Goal: Task Accomplishment & Management: Complete application form

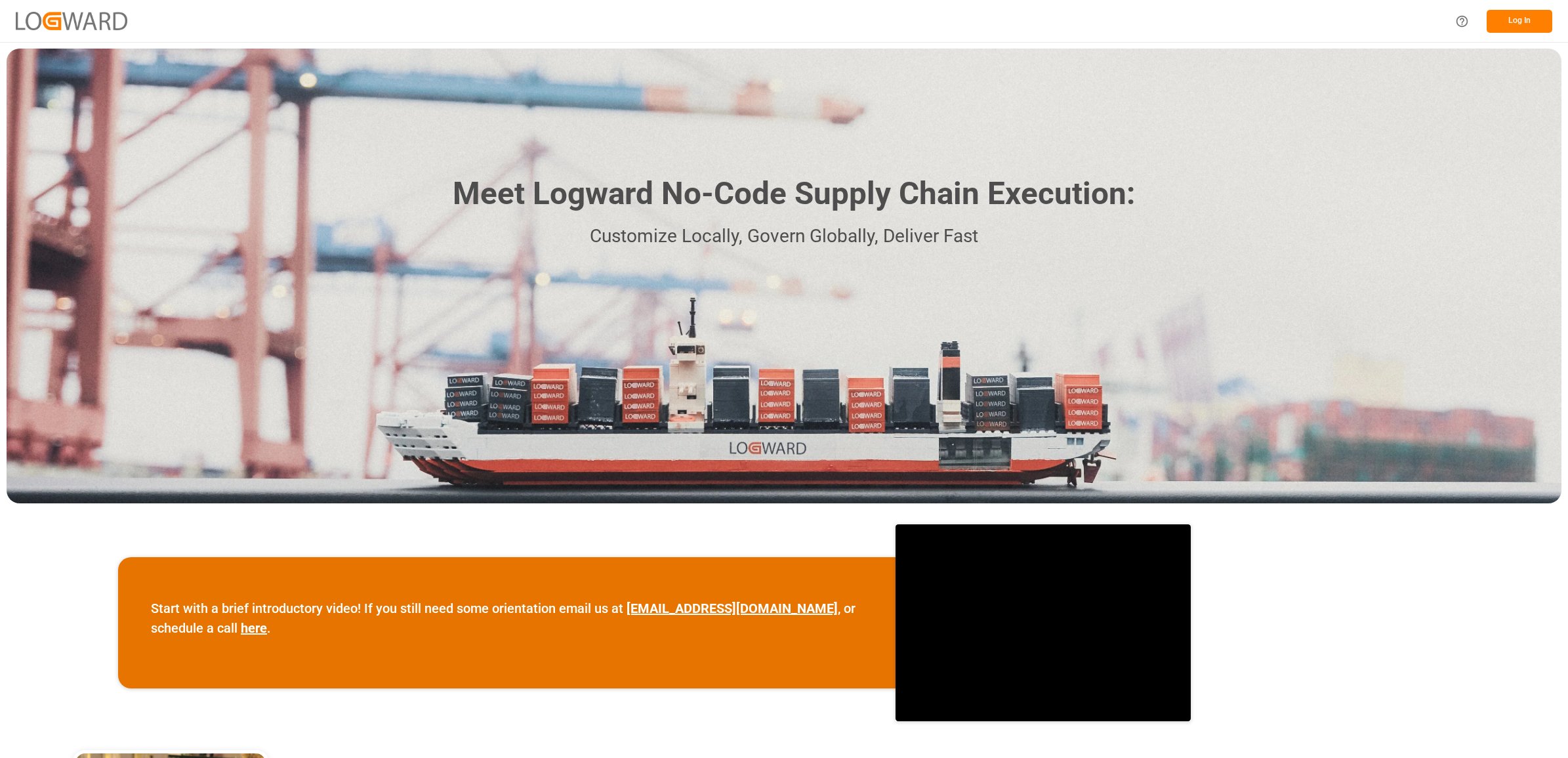
click at [1513, 20] on button "Log In" at bounding box center [1519, 22] width 66 height 23
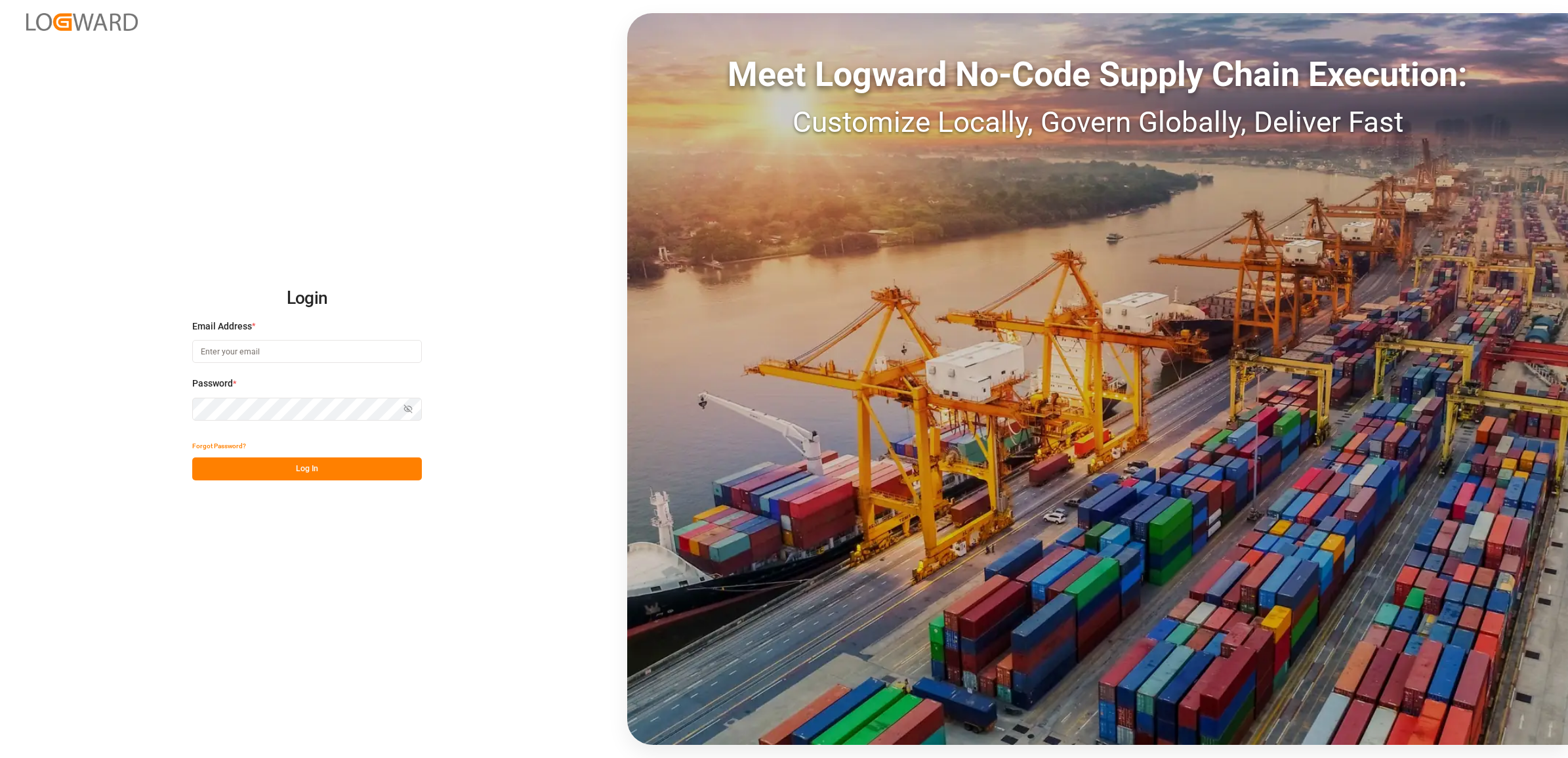
click at [346, 352] on input at bounding box center [307, 351] width 230 height 23
type input "[PERSON_NAME][EMAIL_ADDRESS][DOMAIN_NAME]"
click at [307, 474] on button "Log In" at bounding box center [307, 469] width 230 height 23
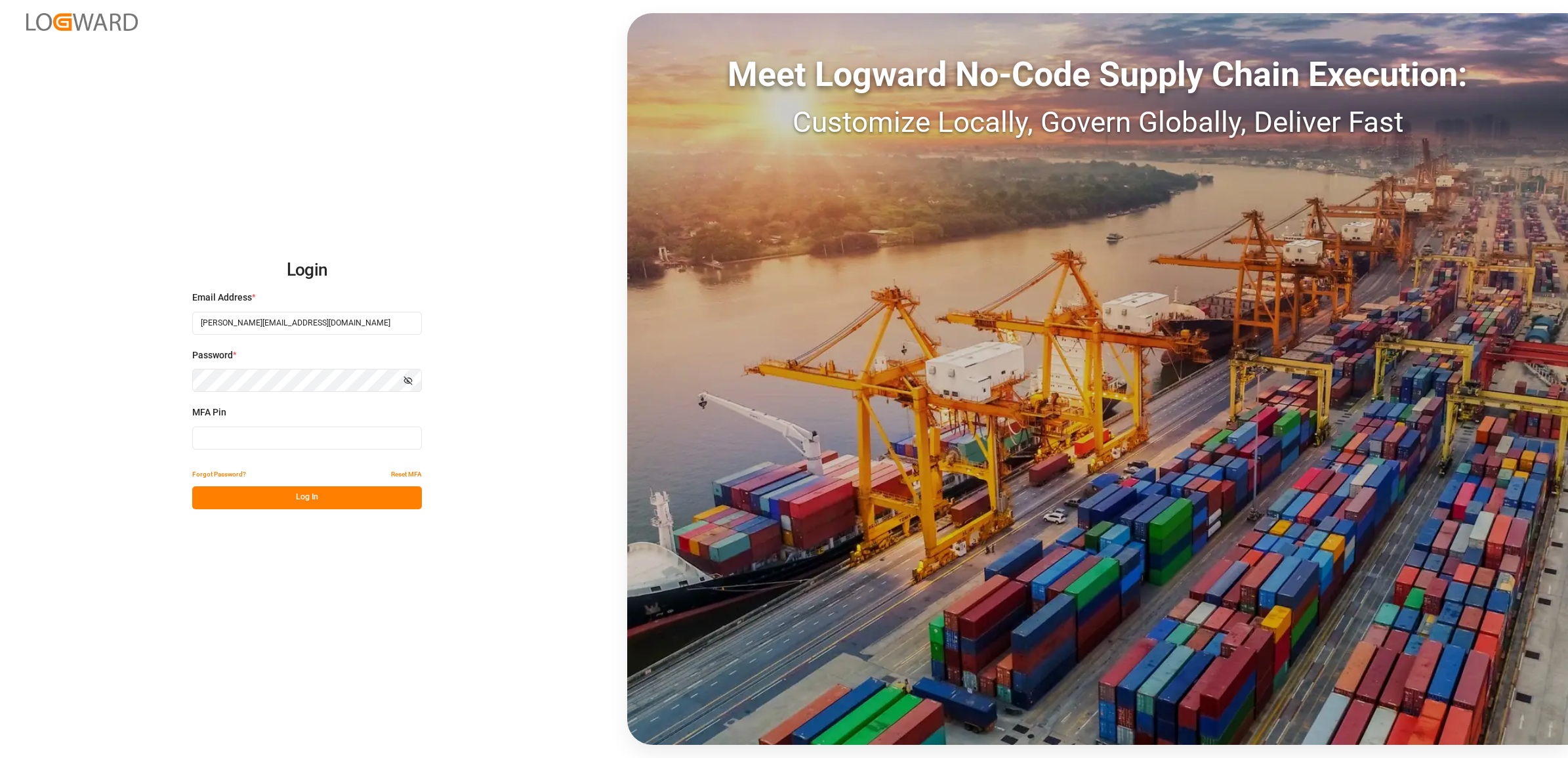
click at [254, 431] on input at bounding box center [307, 438] width 230 height 23
type input "621882"
click at [278, 492] on button "Log In" at bounding box center [307, 498] width 230 height 23
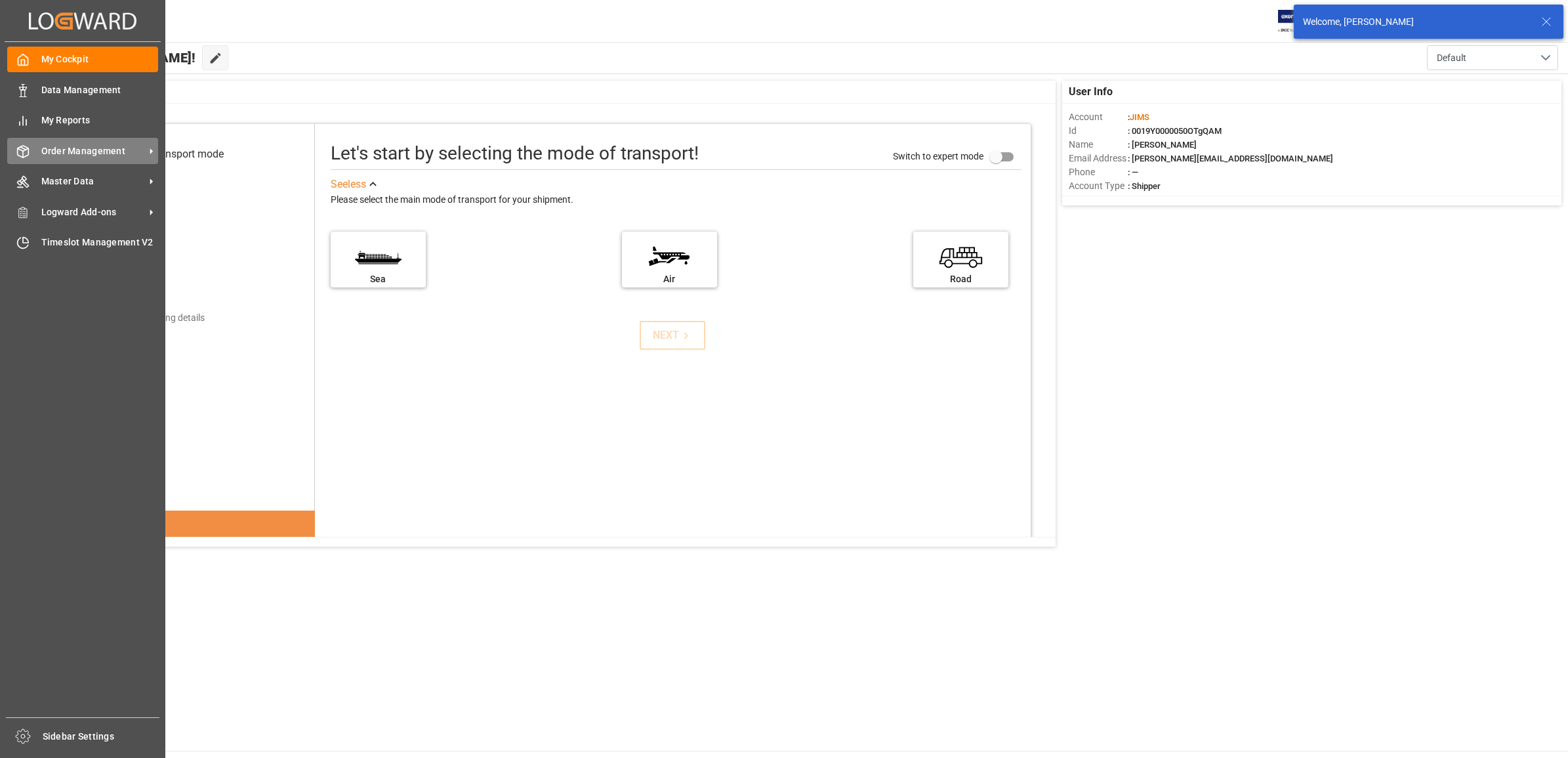
click at [91, 153] on span "Order Management" at bounding box center [93, 151] width 104 height 14
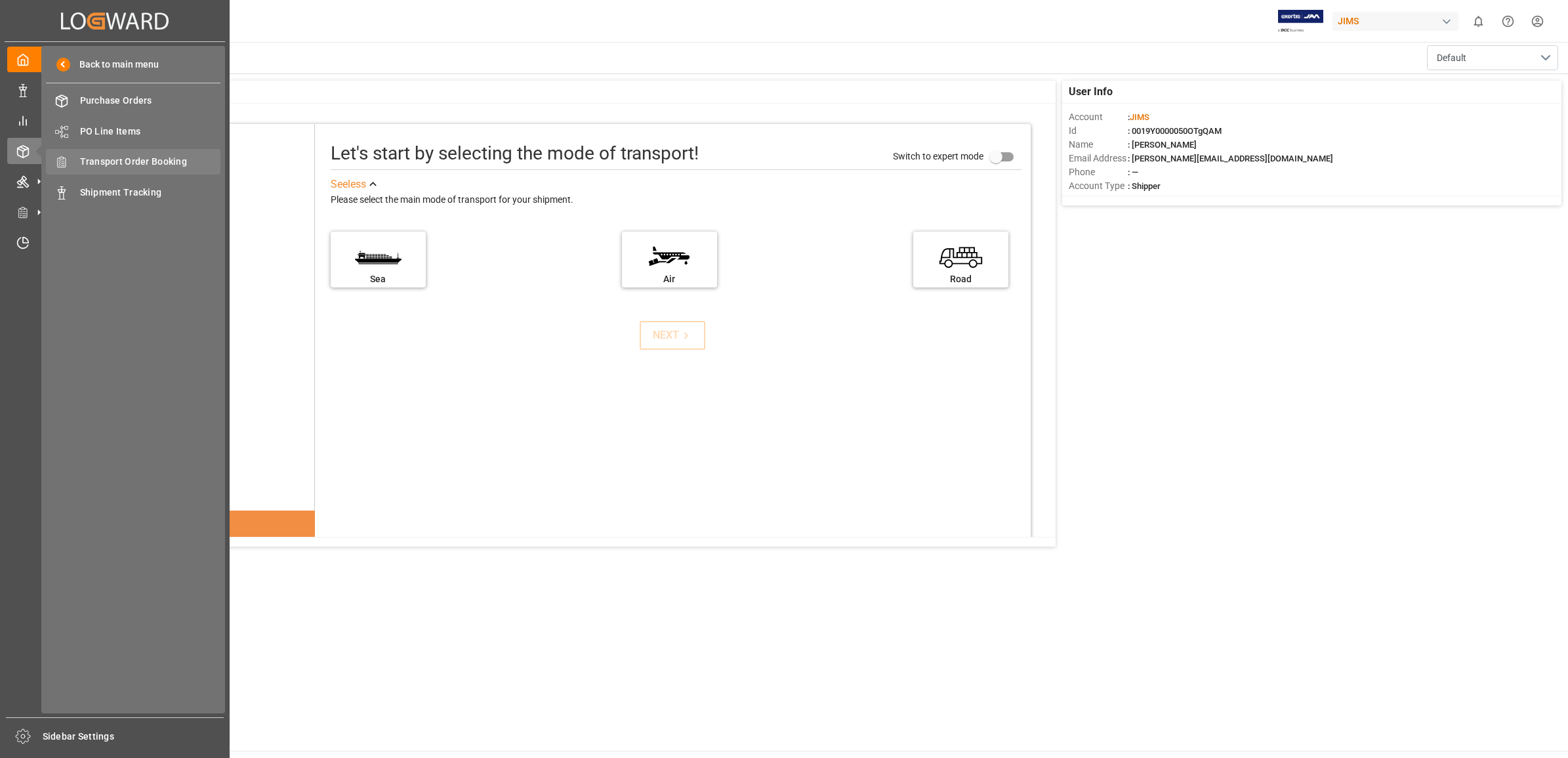
click at [156, 161] on span "Transport Order Booking" at bounding box center [150, 161] width 141 height 14
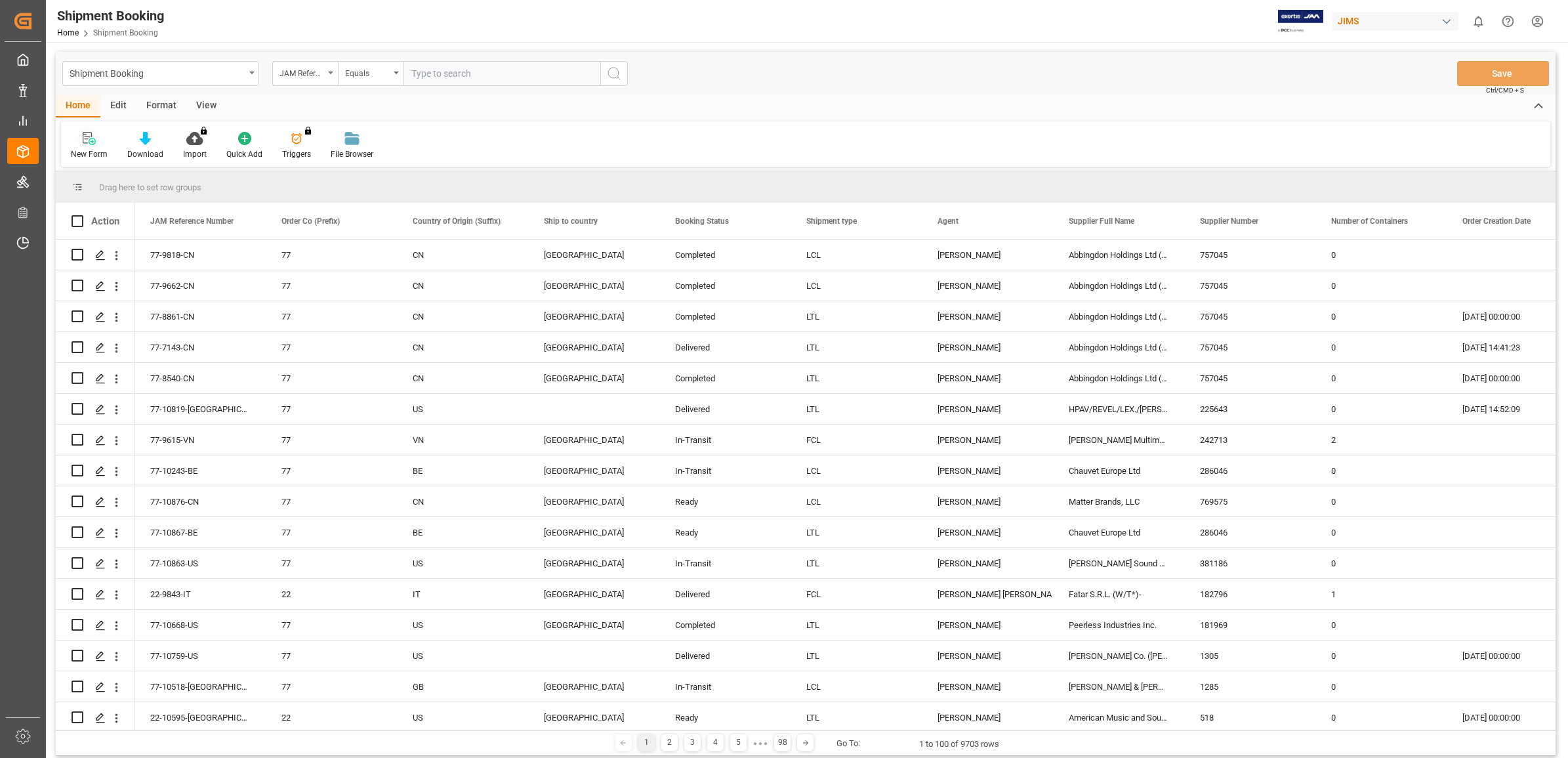
click at [83, 144] on icon at bounding box center [89, 138] width 13 height 13
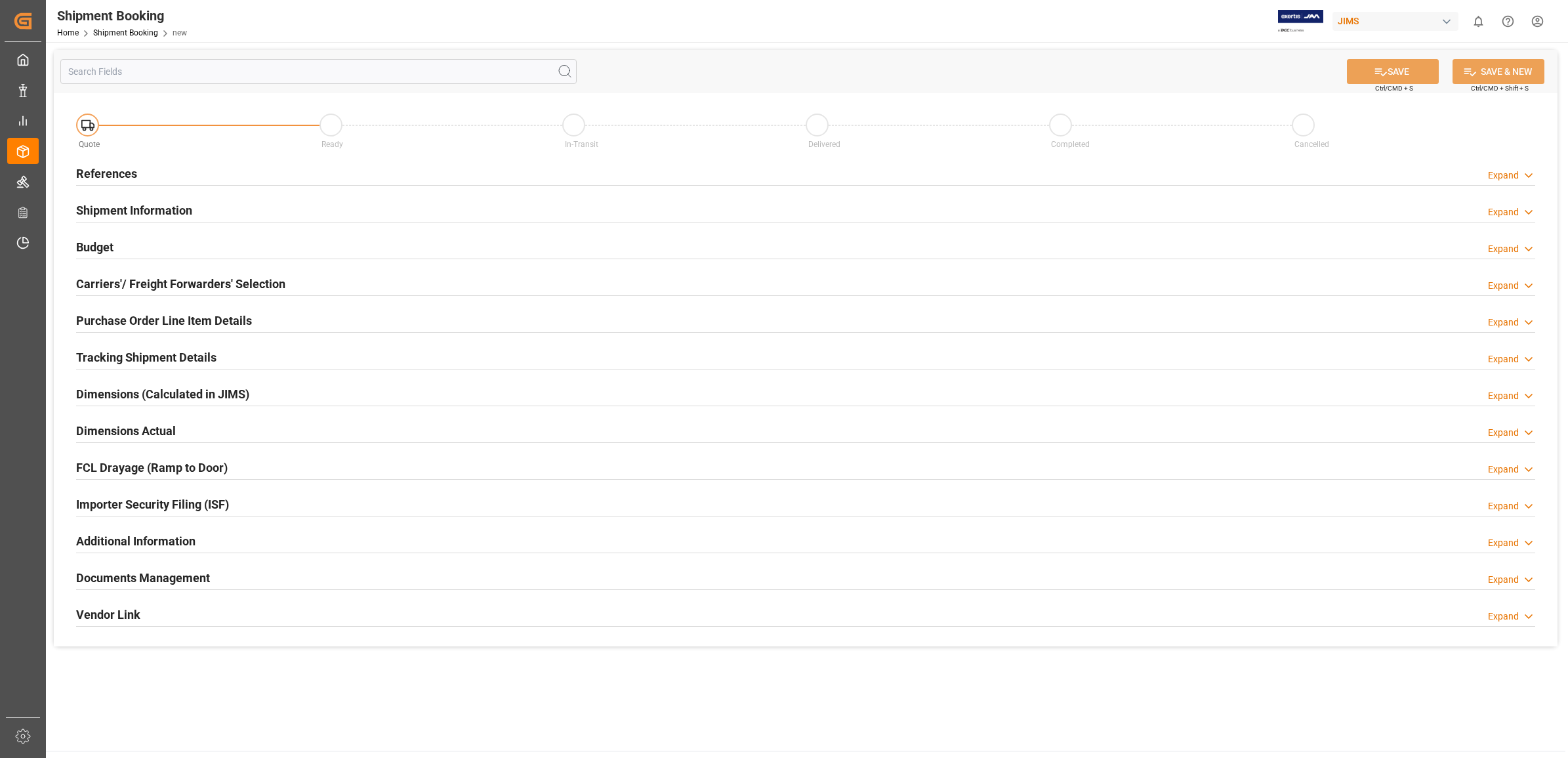
click at [100, 173] on h2 "References" at bounding box center [106, 174] width 61 height 18
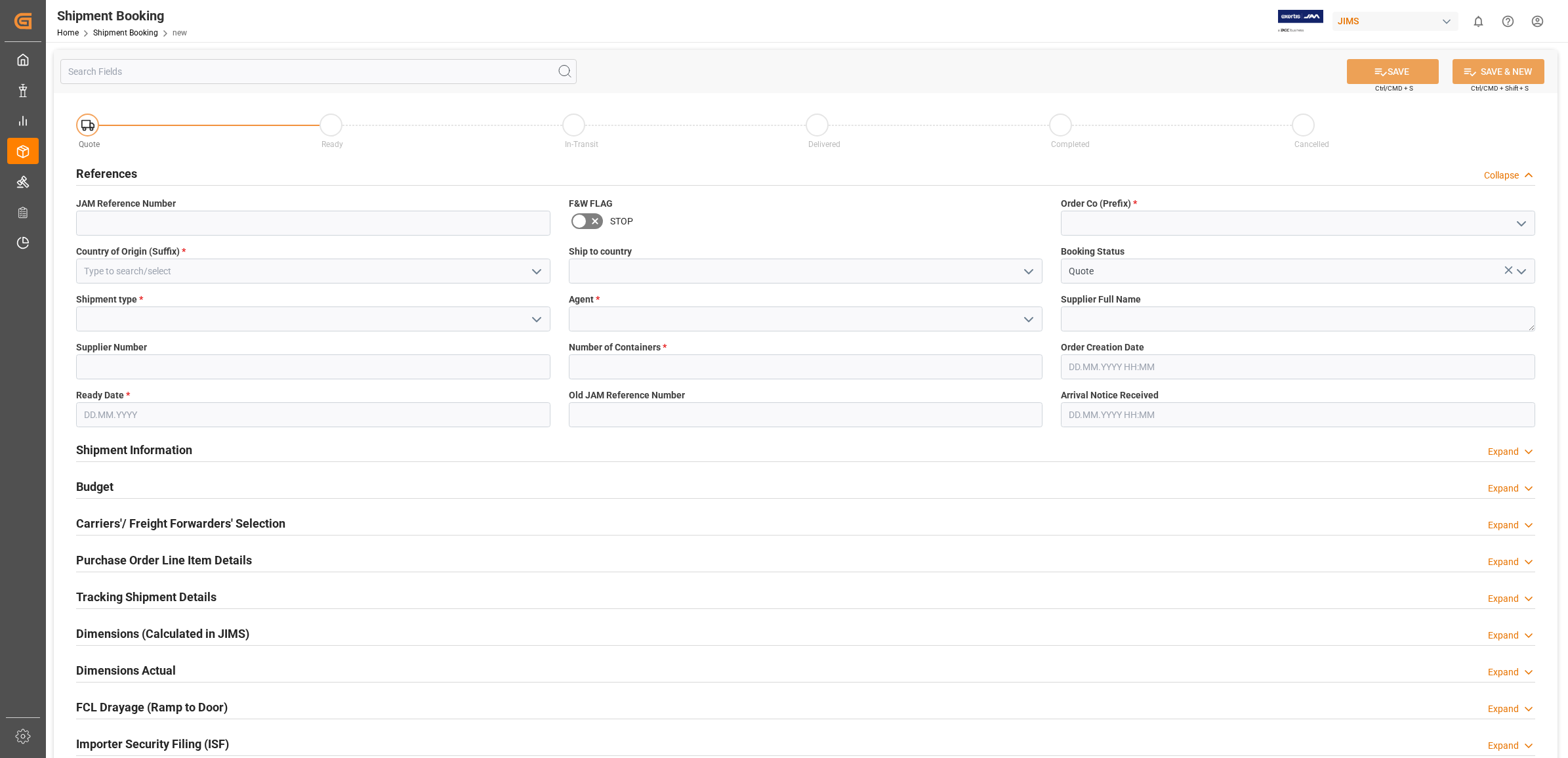
click at [1034, 316] on icon "open menu" at bounding box center [1028, 319] width 16 height 16
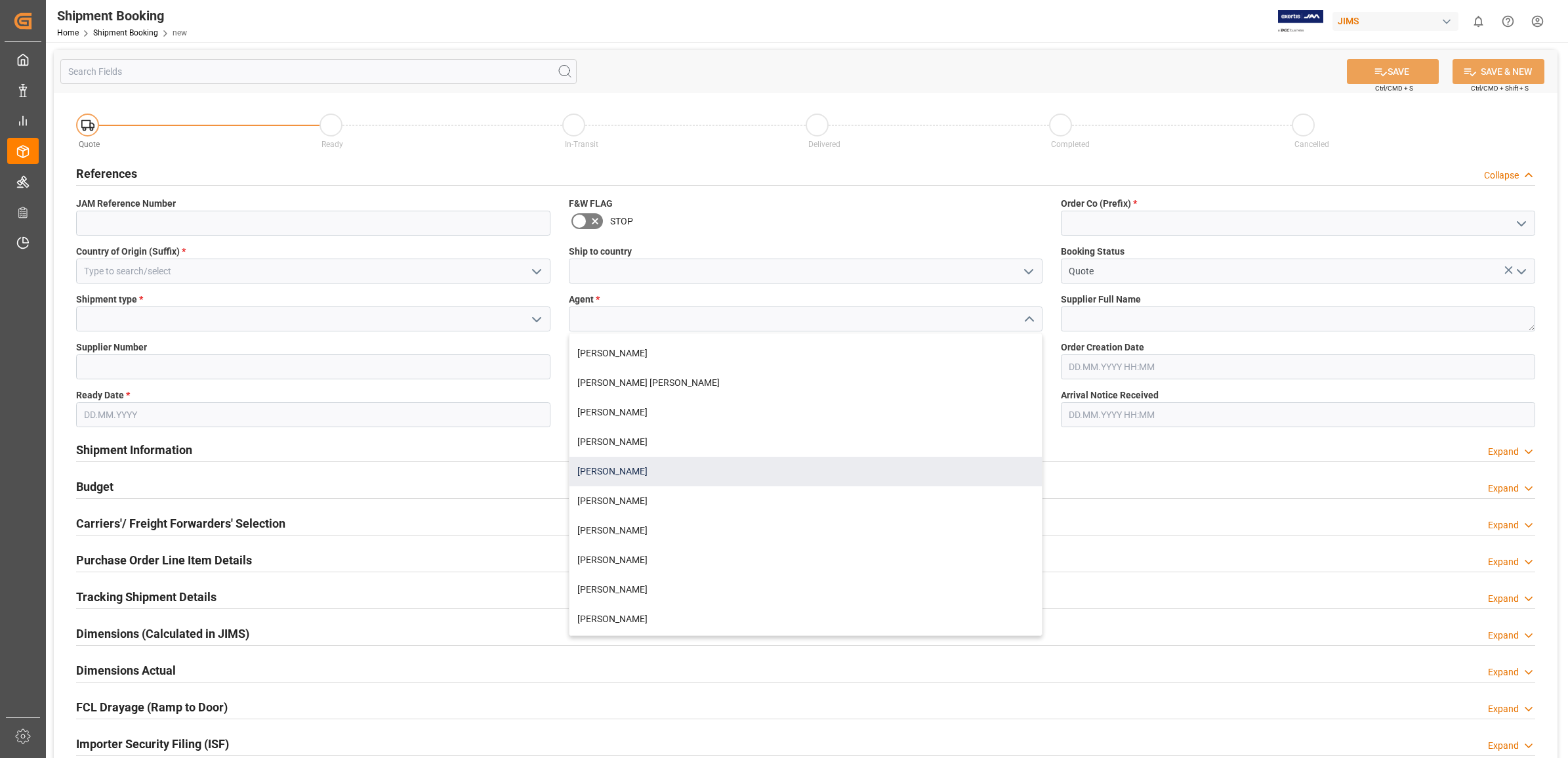
scroll to position [82, 0]
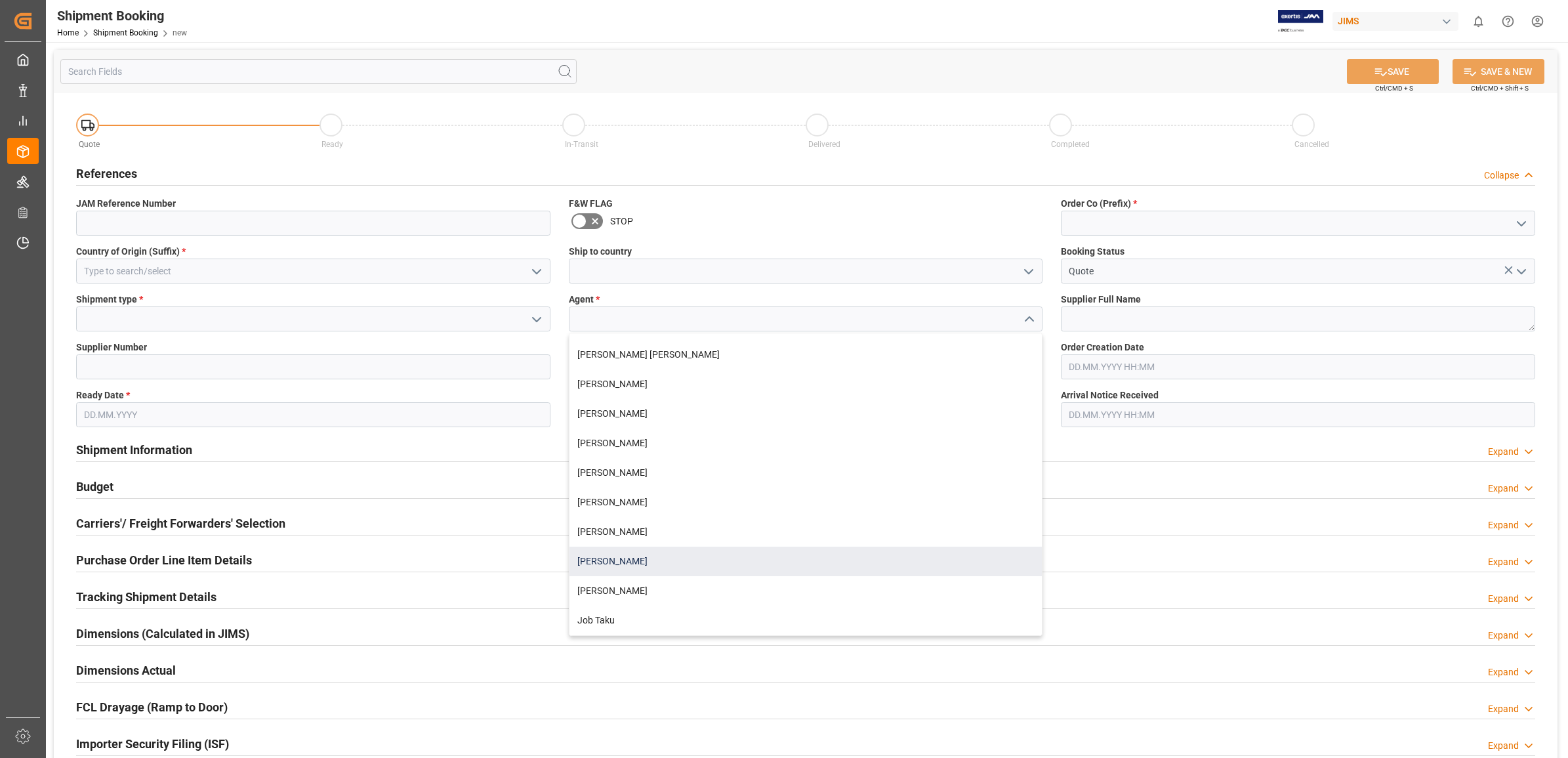
click at [643, 561] on div "[PERSON_NAME]" at bounding box center [806, 561] width 473 height 30
type input "[PERSON_NAME]"
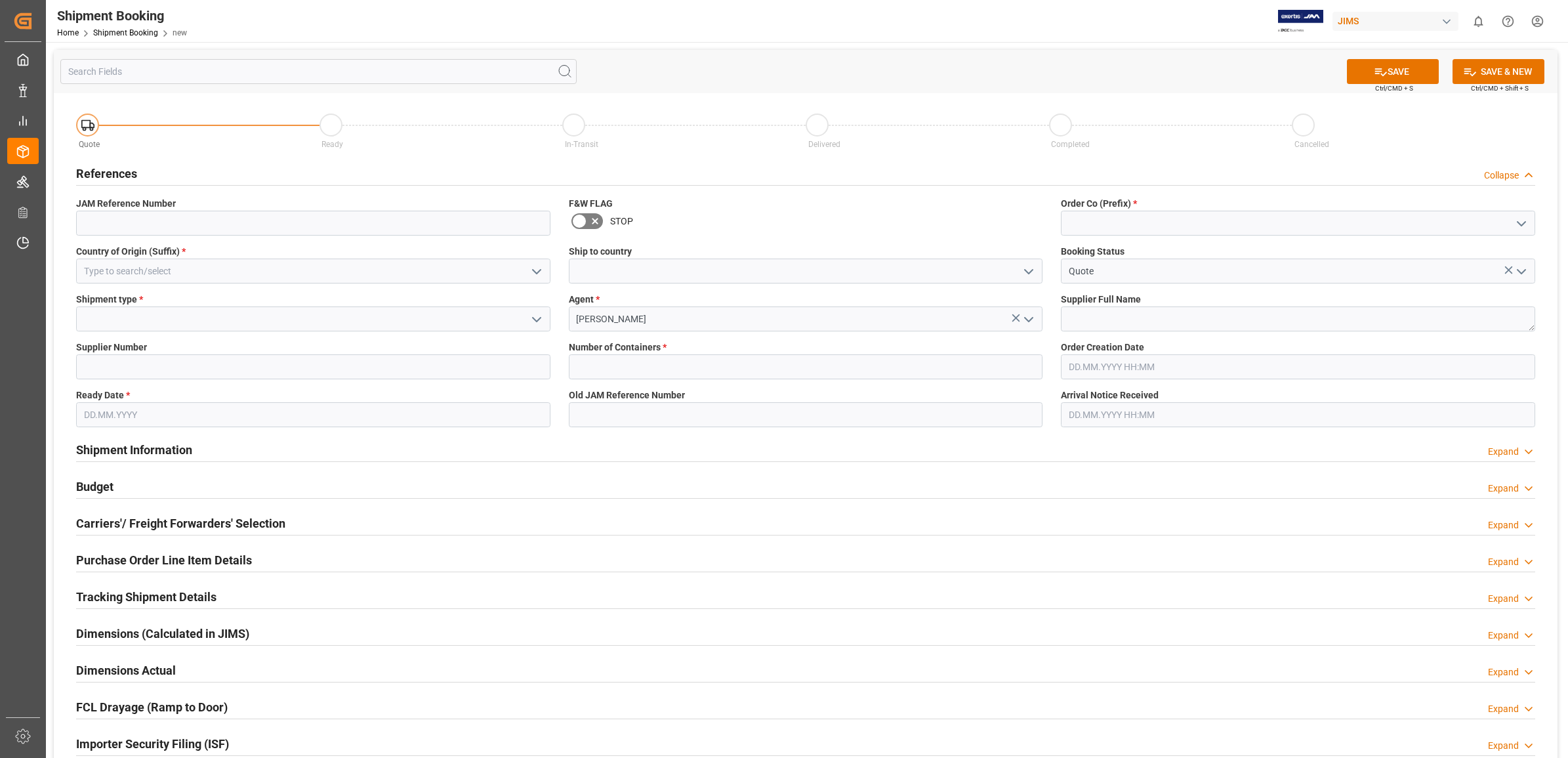
click at [1517, 222] on polyline "open menu" at bounding box center [1521, 224] width 8 height 4
click at [1165, 283] on div "77" at bounding box center [1298, 282] width 473 height 30
type input "77"
click at [529, 319] on icon "open menu" at bounding box center [536, 319] width 16 height 16
click at [139, 411] on div "LTL" at bounding box center [313, 407] width 473 height 30
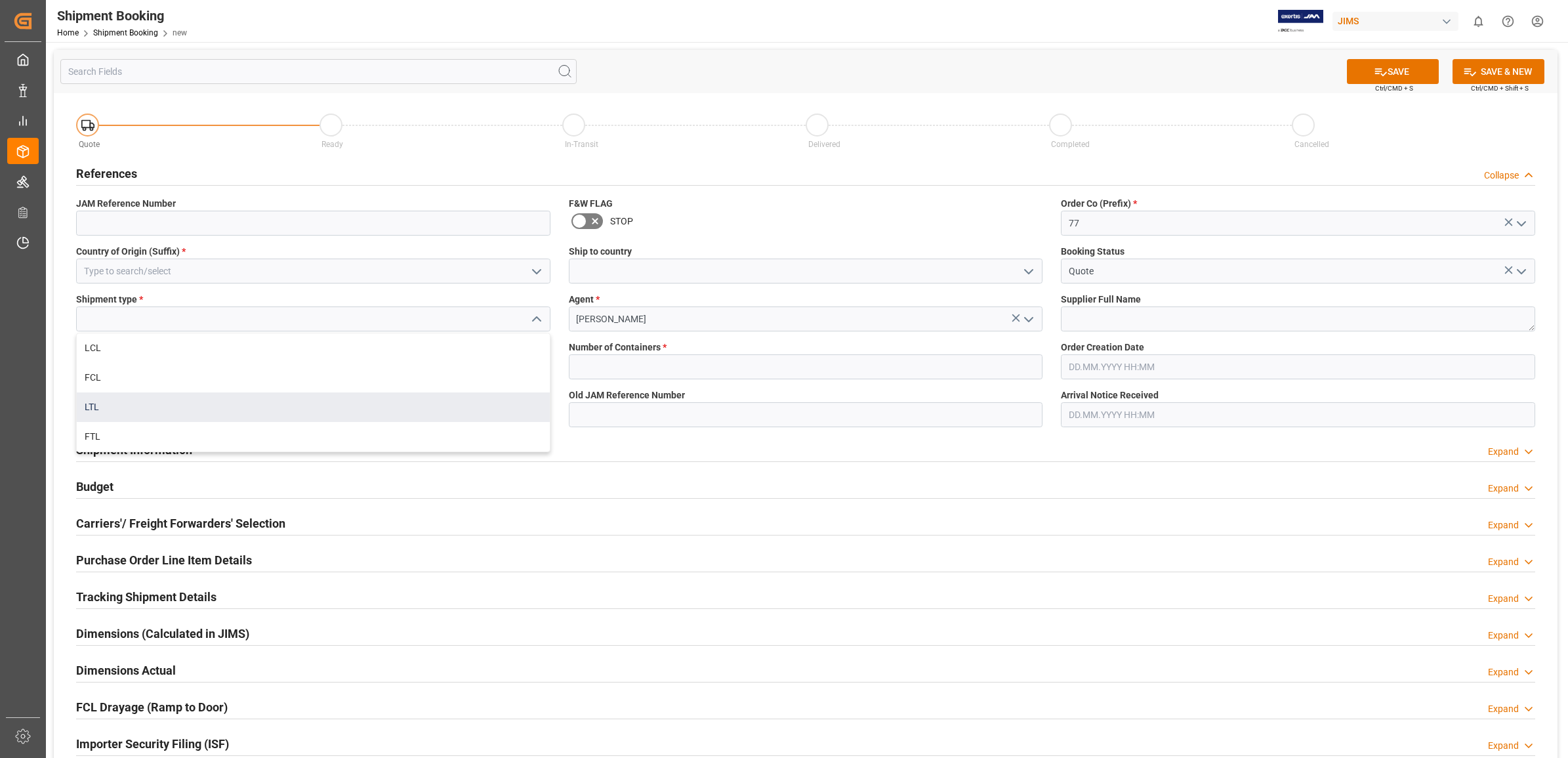
type input "LTL"
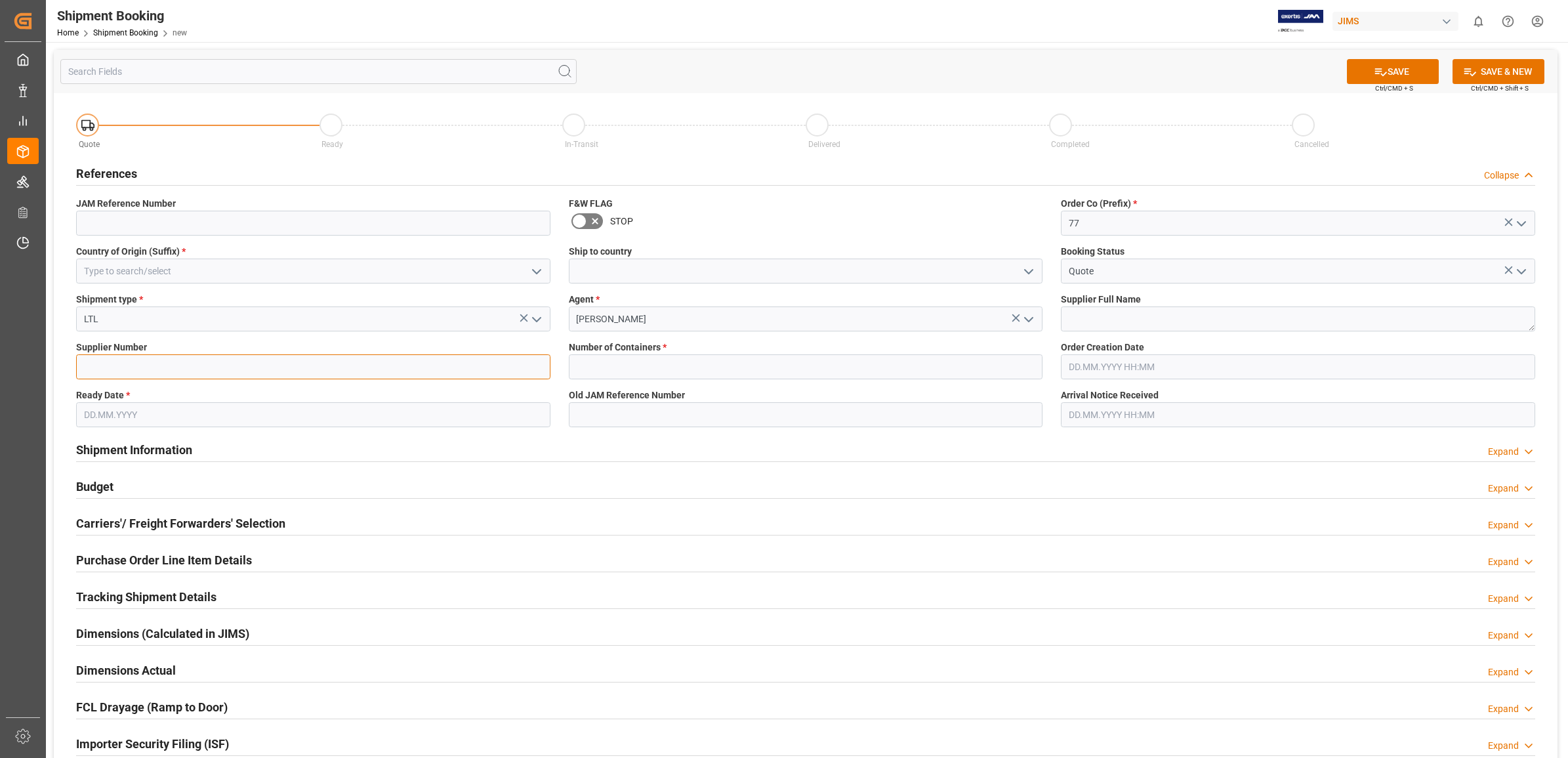
click at [197, 366] on input at bounding box center [313, 367] width 474 height 25
click at [1142, 313] on textarea at bounding box center [1298, 319] width 474 height 25
type textarea "best-buy"
click at [975, 362] on input "text" at bounding box center [806, 367] width 474 height 25
type input "0"
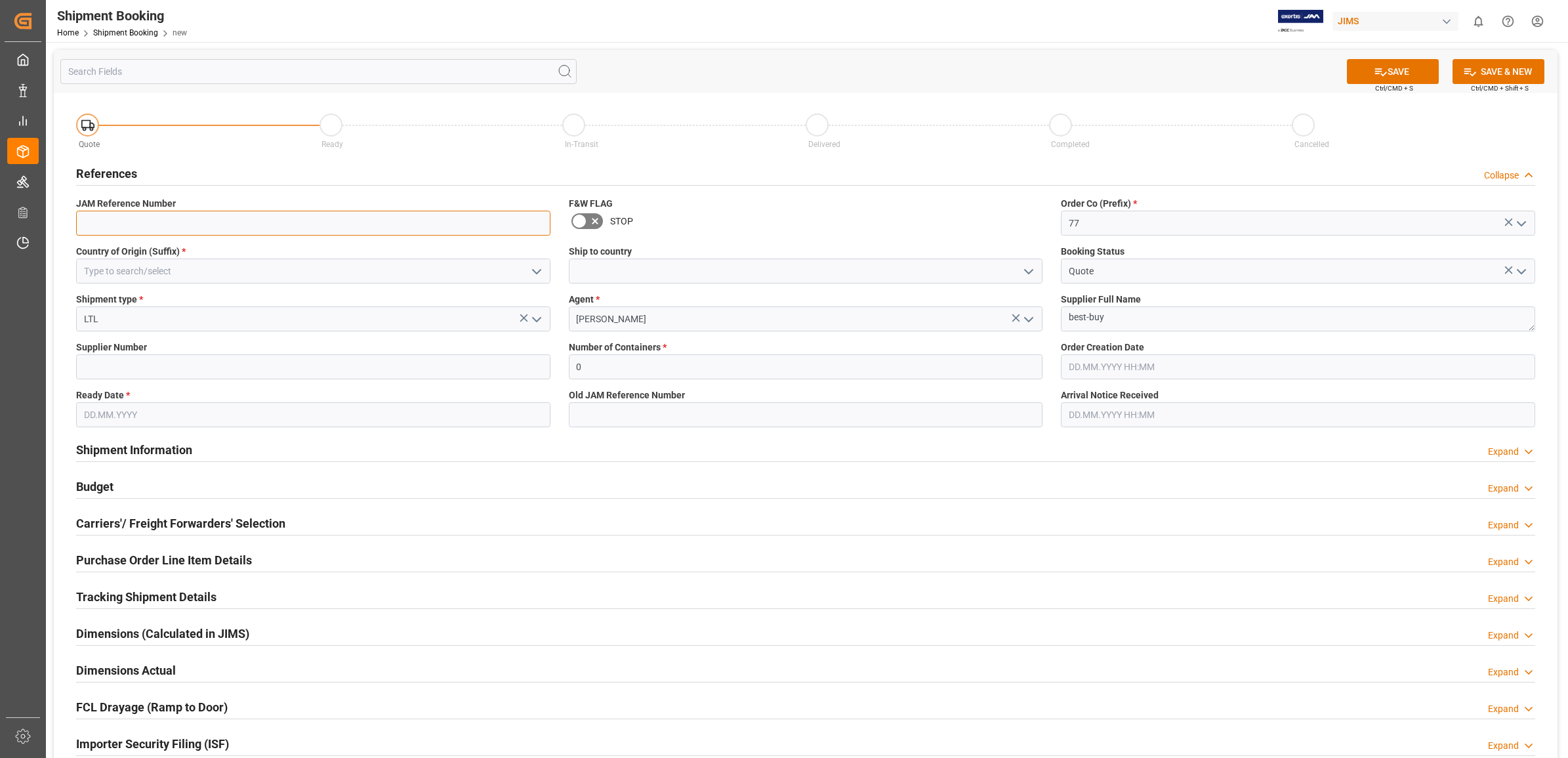
type input "77-10570-[GEOGRAPHIC_DATA]"
type input "US"
type input "207588"
type input "[DATE]"
drag, startPoint x: 179, startPoint y: 369, endPoint x: 71, endPoint y: 355, distance: 108.9
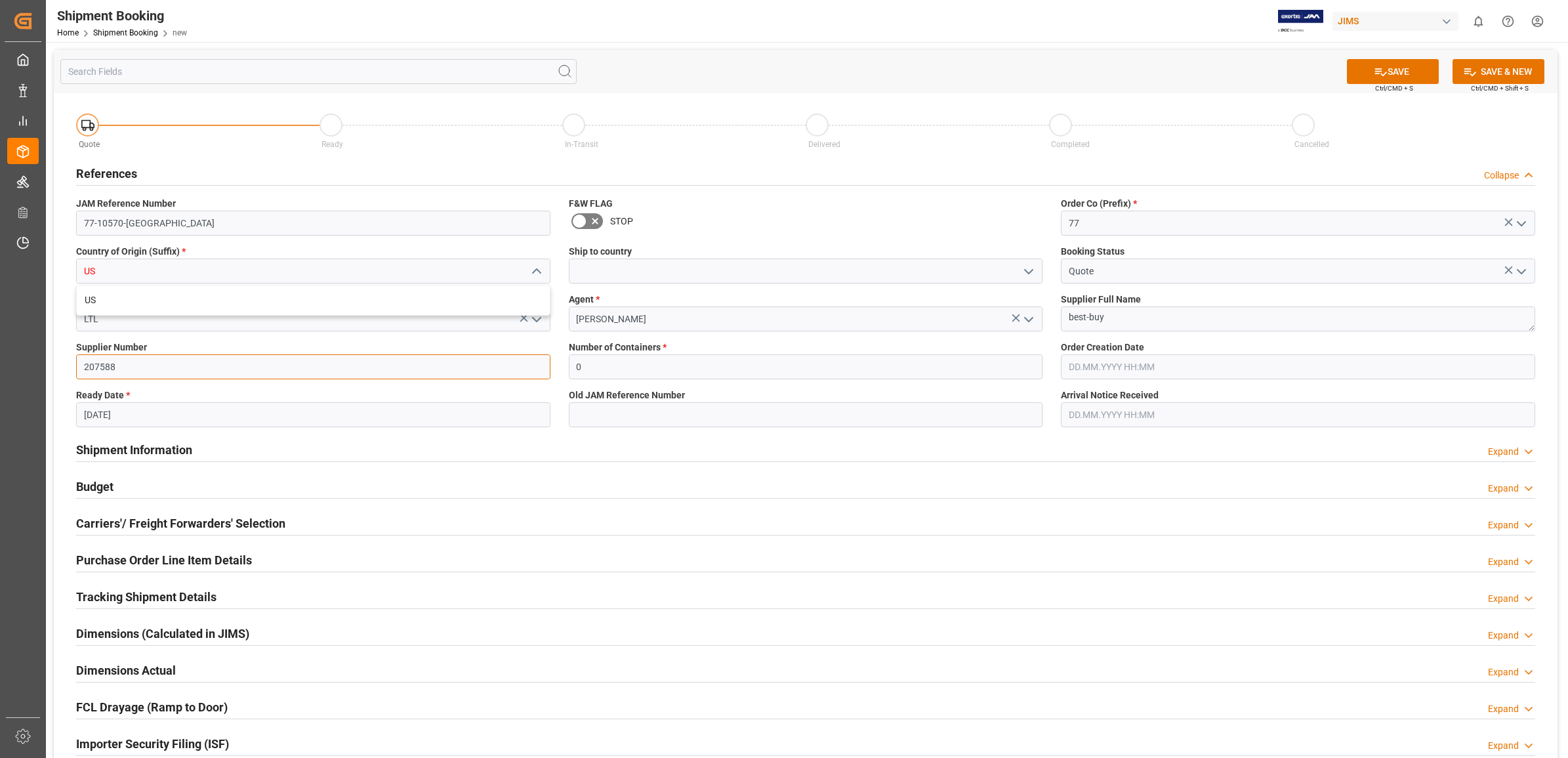
click at [73, 355] on div "Supplier Number 207588" at bounding box center [313, 360] width 493 height 48
type input "0"
click at [332, 502] on div "Budget Expand" at bounding box center [806, 487] width 1477 height 37
click at [248, 365] on input "0" at bounding box center [313, 367] width 474 height 25
click at [433, 392] on label "Ready Date *" at bounding box center [313, 395] width 474 height 14
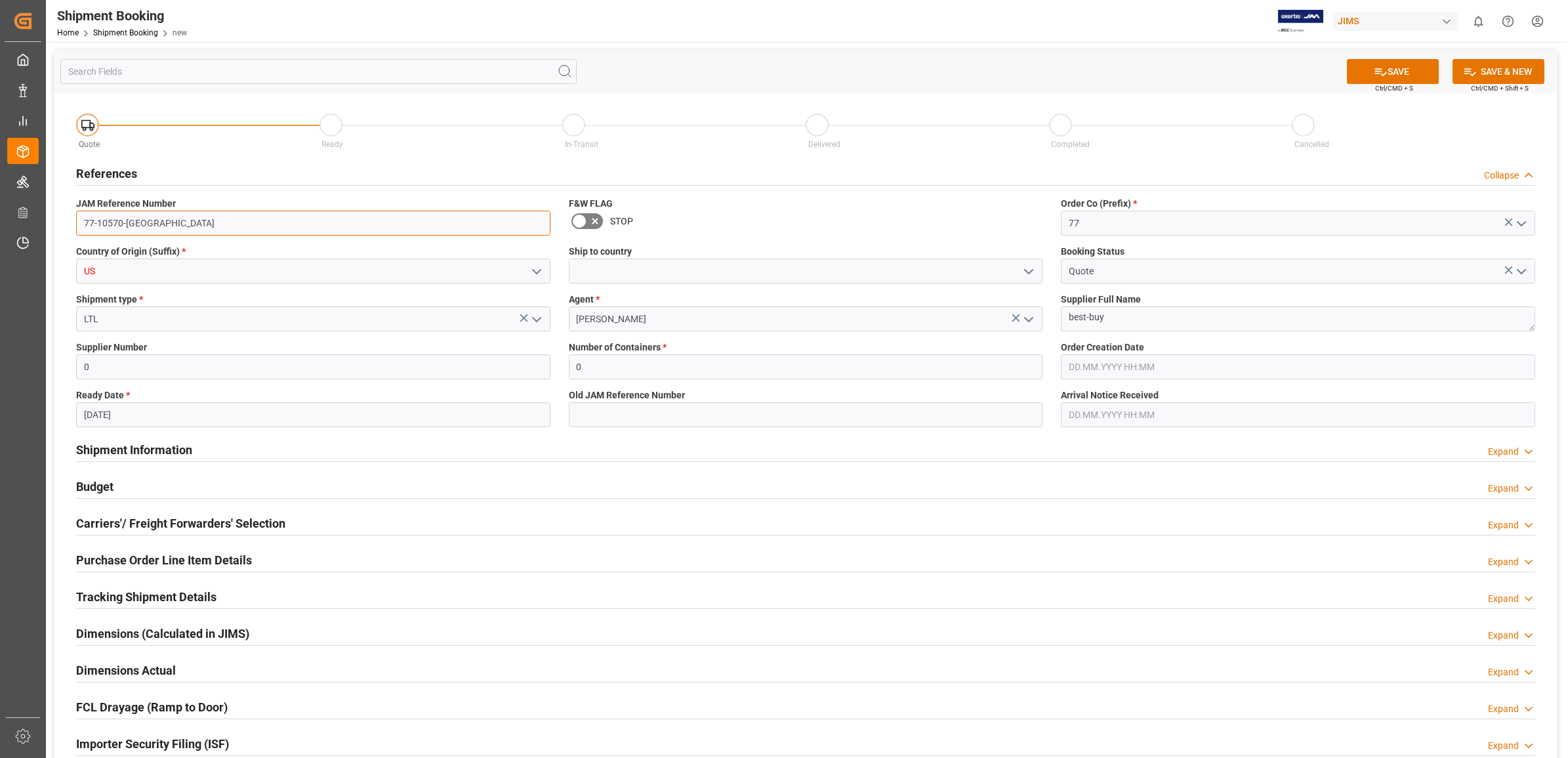
drag, startPoint x: 187, startPoint y: 231, endPoint x: 64, endPoint y: 218, distance: 123.7
click at [64, 218] on div "Quote Ready In-Transit Delivered Completed Cancelled References Collapse JAM Re…" at bounding box center [805, 489] width 1504 height 793
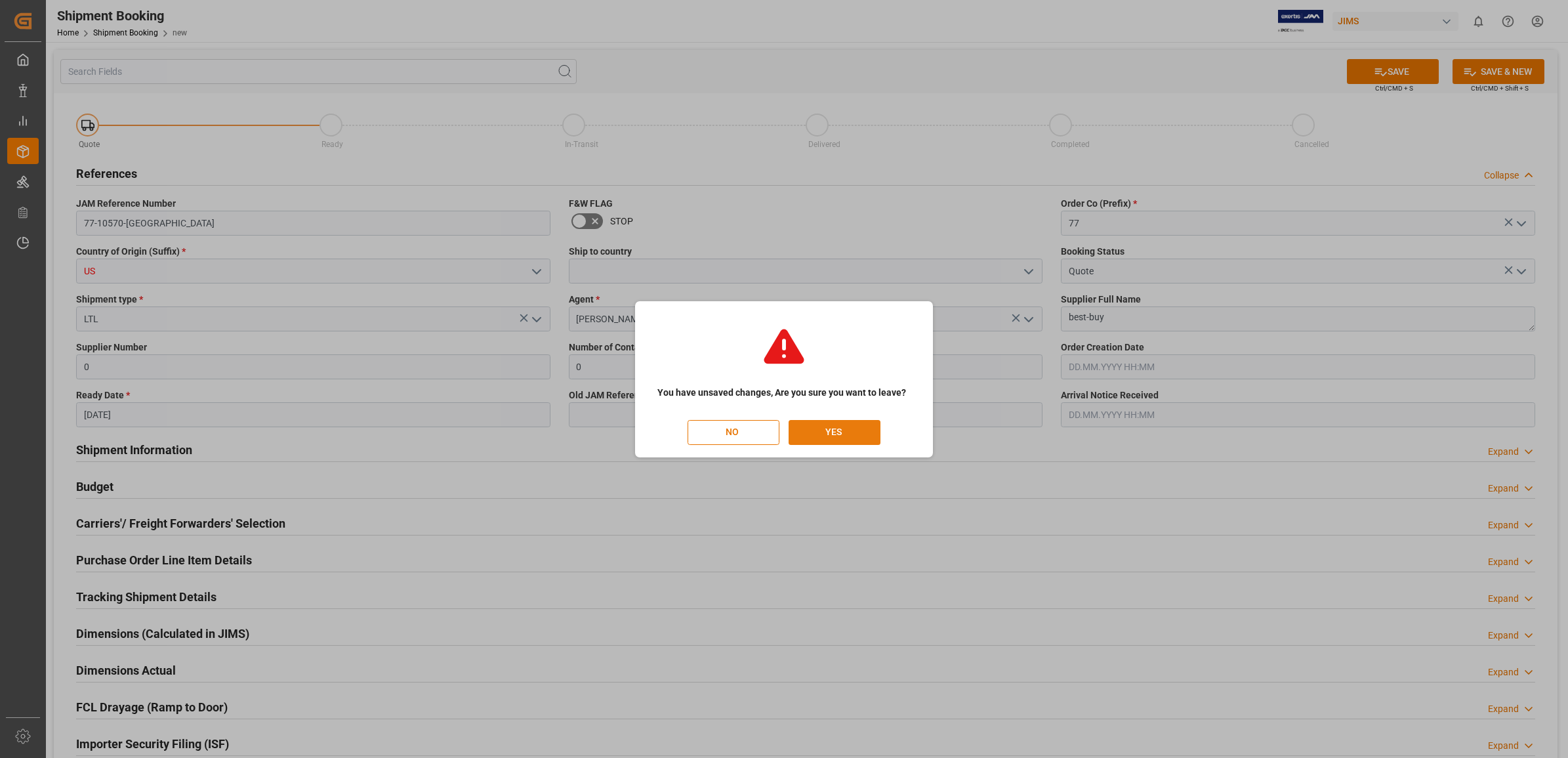
click at [820, 437] on button "YES" at bounding box center [835, 433] width 92 height 25
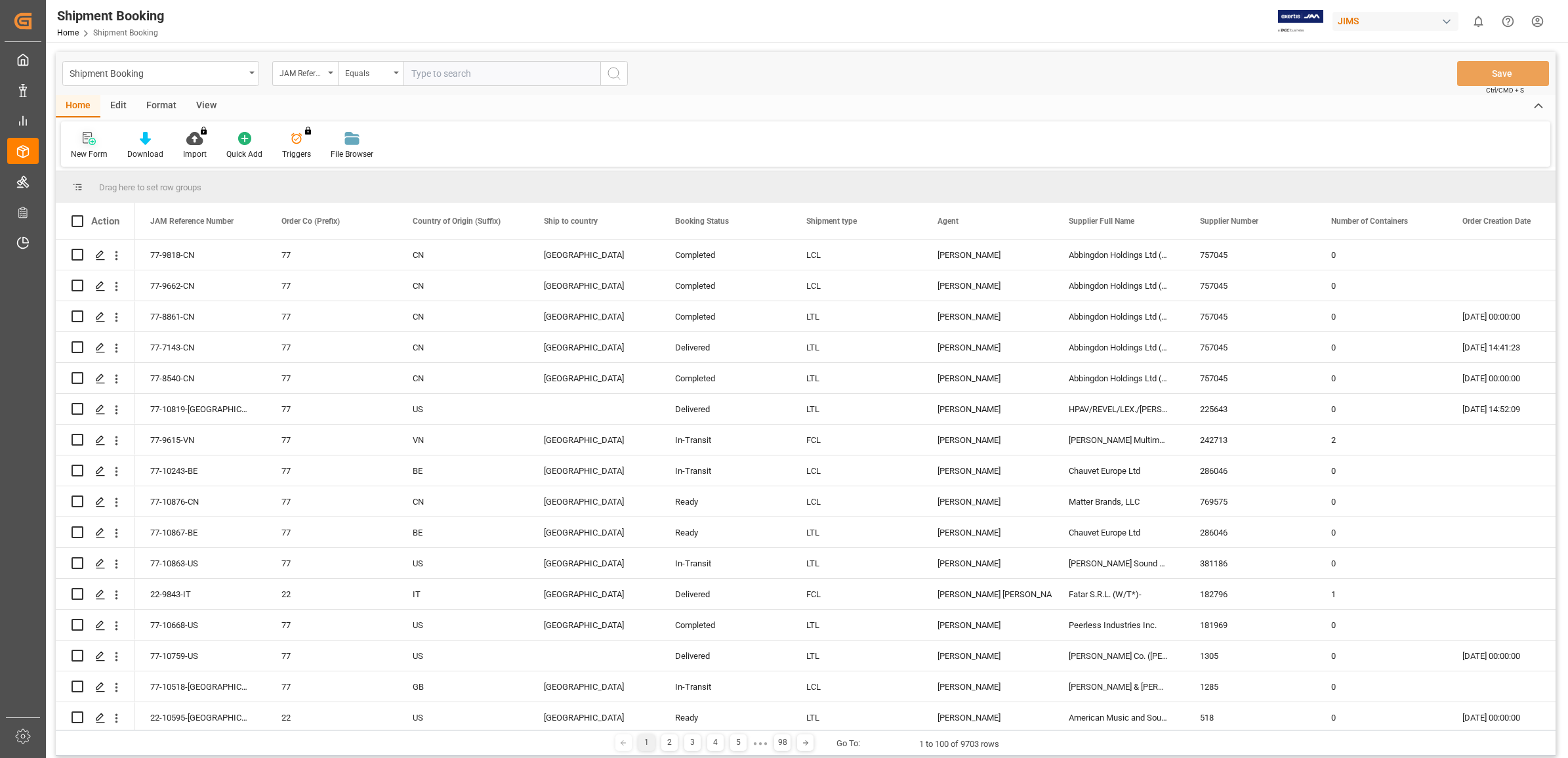
click at [80, 143] on div at bounding box center [89, 138] width 37 height 14
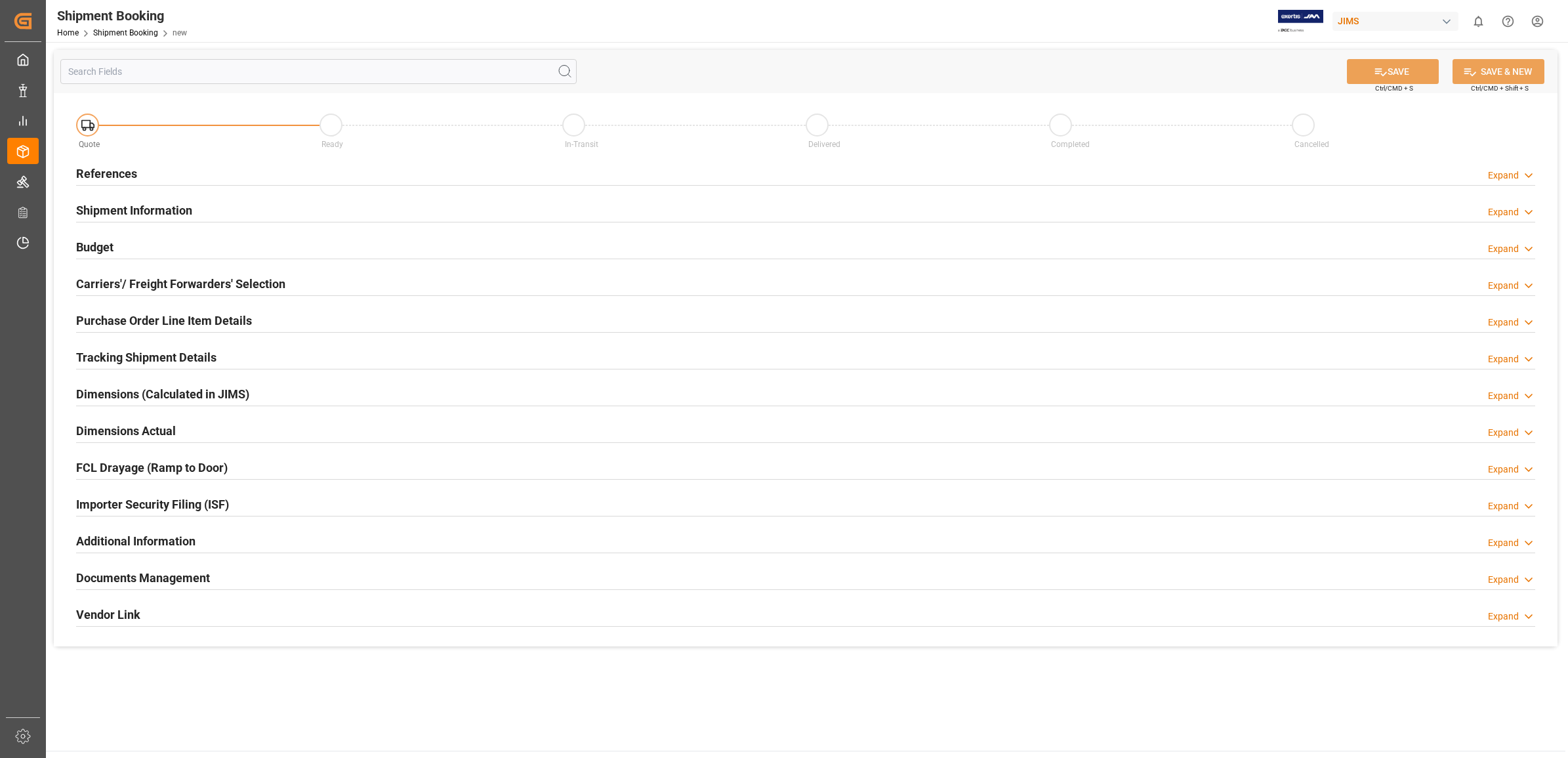
click at [102, 167] on h2 "References" at bounding box center [106, 174] width 61 height 18
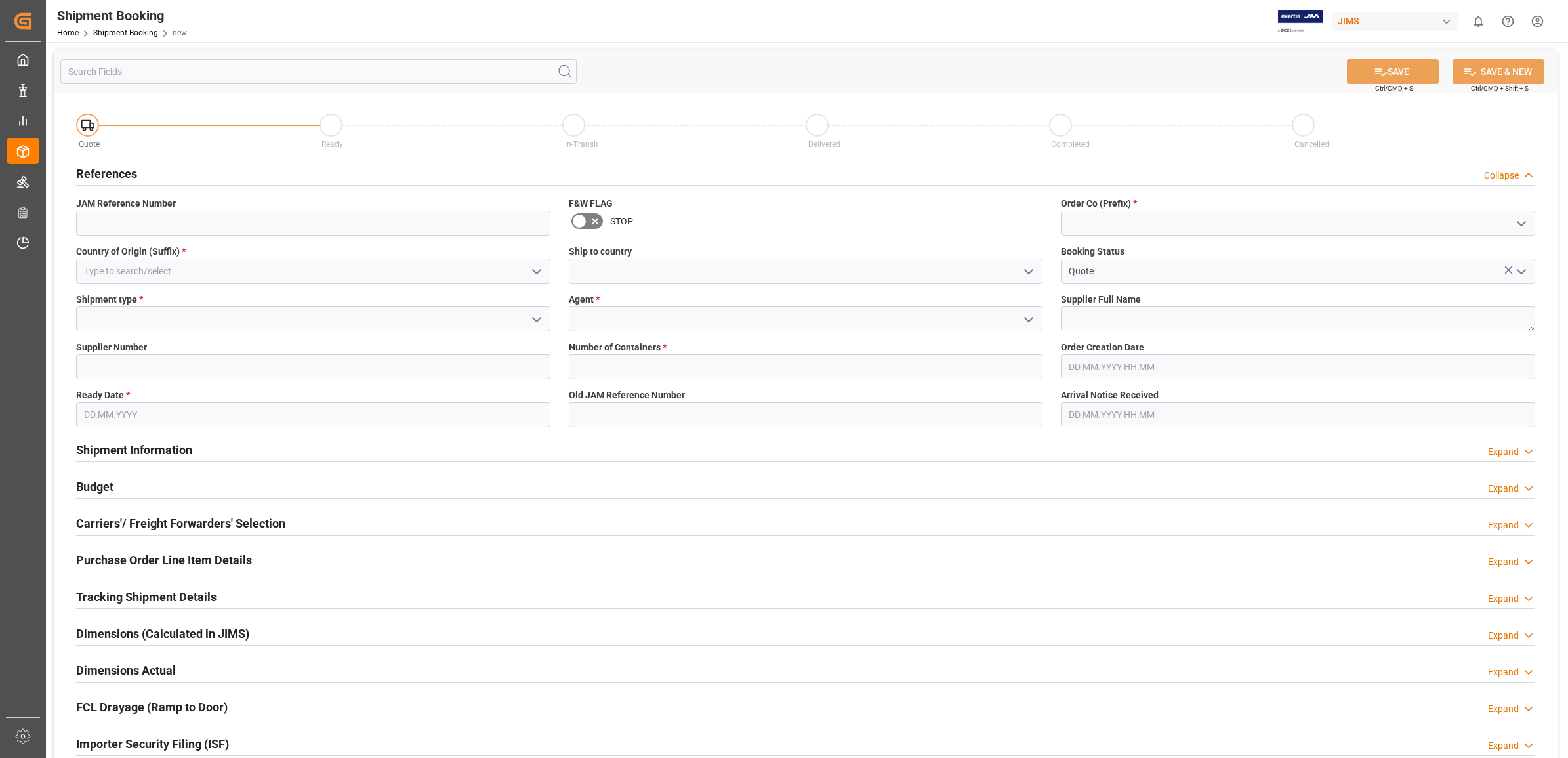
click at [531, 271] on icon "open menu" at bounding box center [536, 271] width 16 height 16
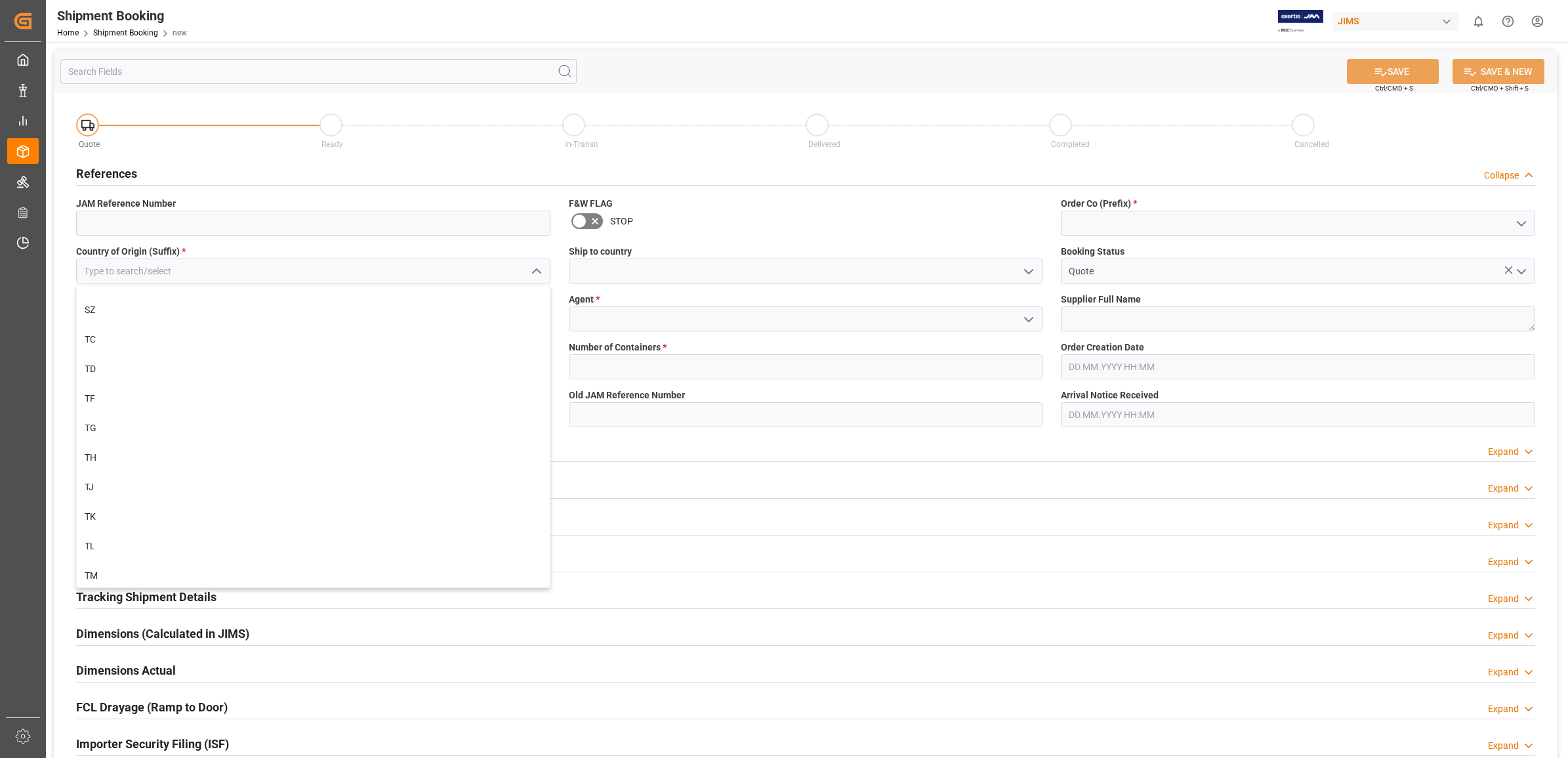
scroll to position [6728, 0]
click at [215, 565] on div "US" at bounding box center [313, 573] width 473 height 30
type input "US"
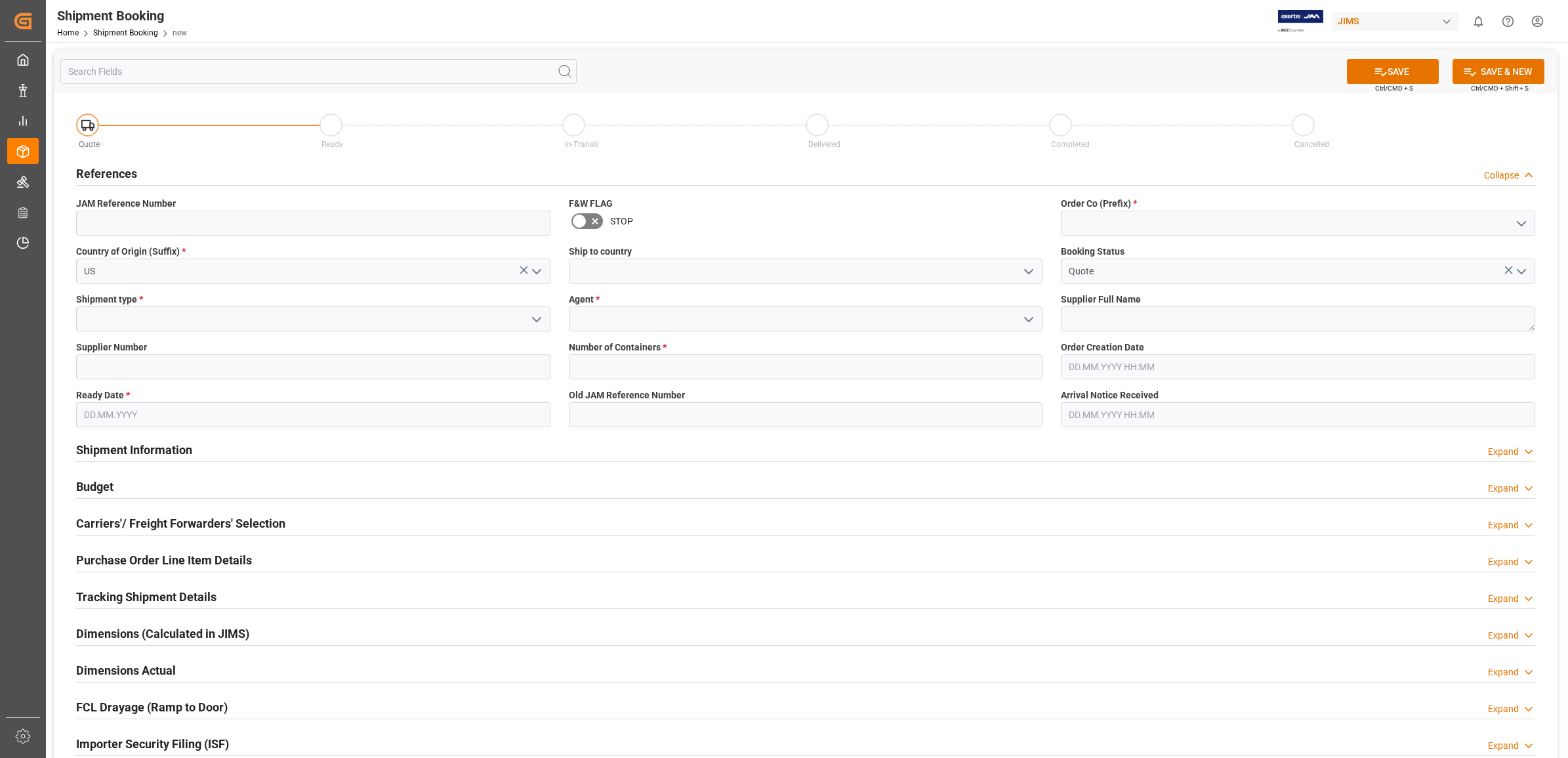
click at [1027, 317] on icon "open menu" at bounding box center [1028, 319] width 16 height 16
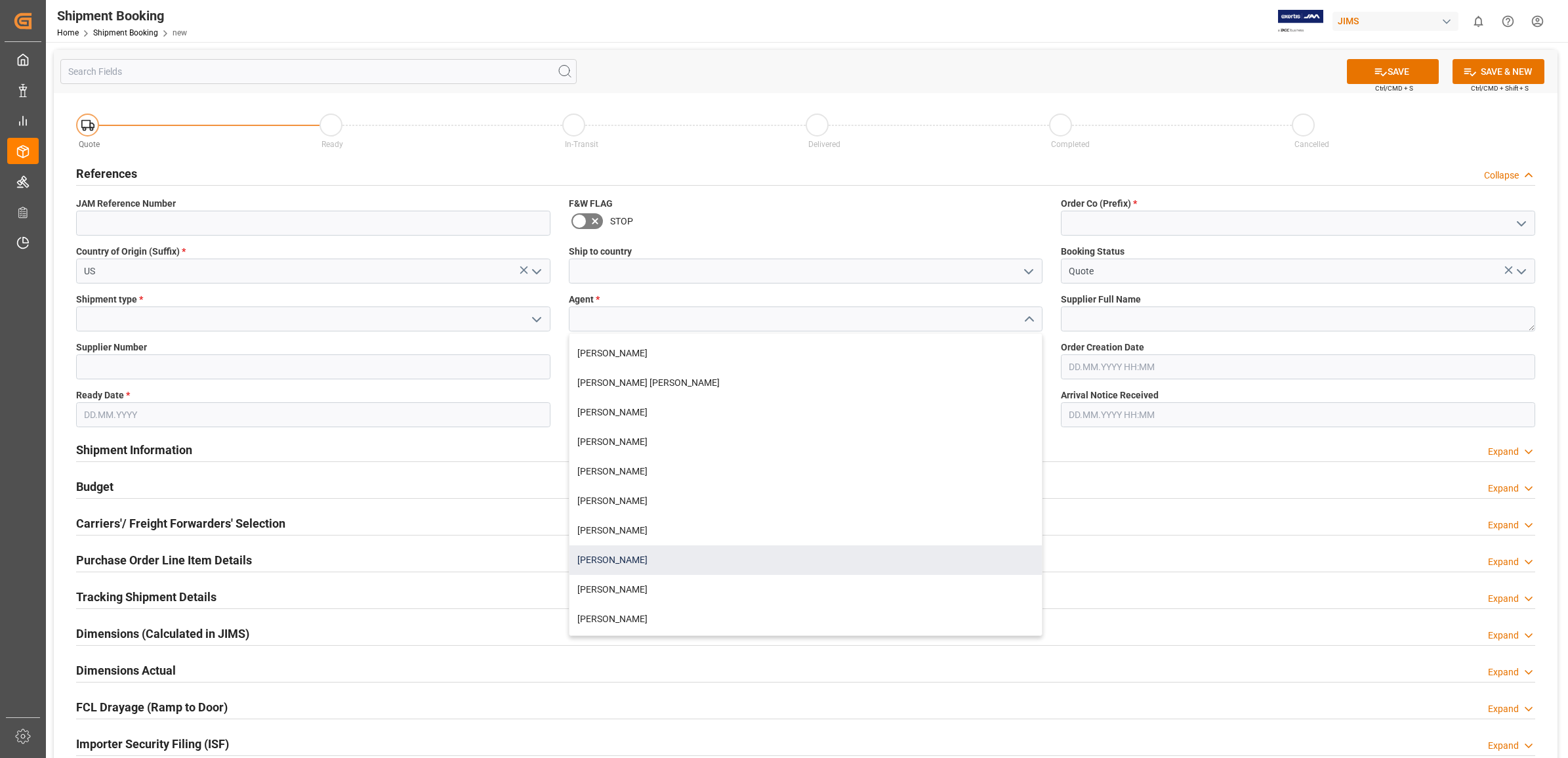
scroll to position [82, 0]
click at [620, 561] on div "[PERSON_NAME]" at bounding box center [806, 561] width 473 height 30
type input "[PERSON_NAME]"
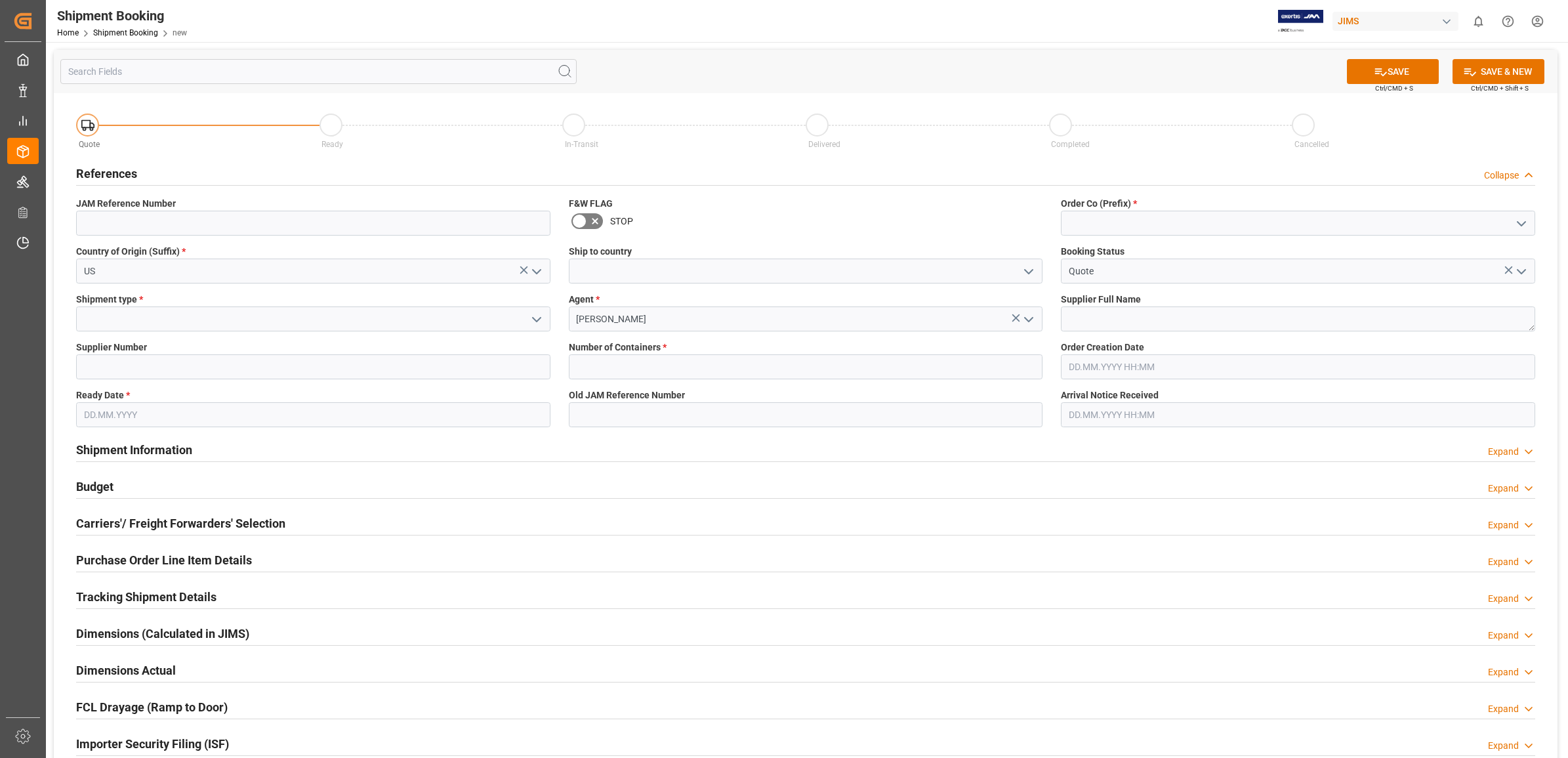
click at [1512, 220] on button "open menu" at bounding box center [1520, 224] width 20 height 20
click at [1099, 278] on div "77" at bounding box center [1298, 282] width 473 height 30
type input "77"
click at [1102, 319] on textarea at bounding box center [1298, 319] width 474 height 25
type textarea "Best-Buy"
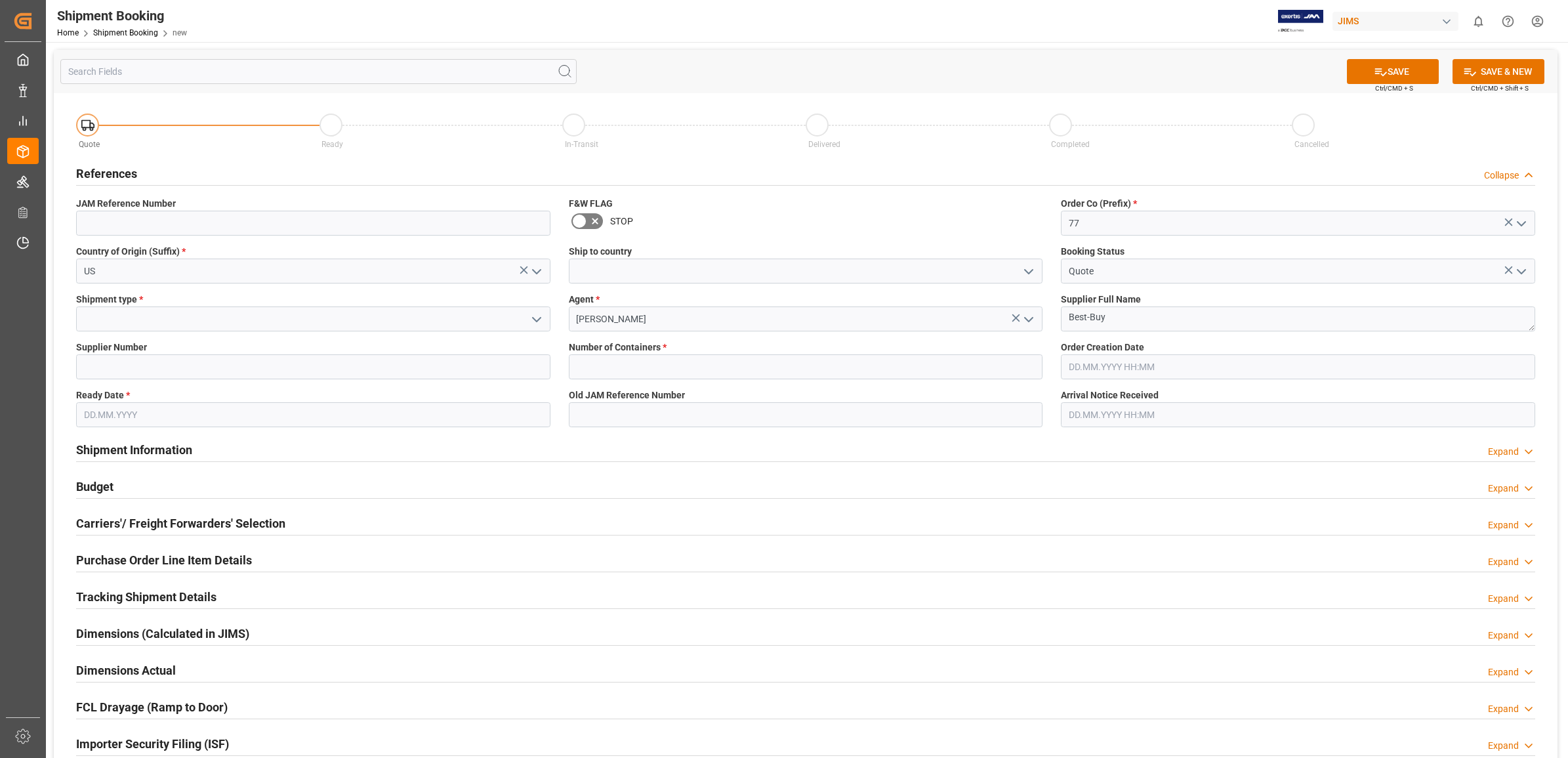
click at [536, 320] on polyline "open menu" at bounding box center [537, 320] width 8 height 4
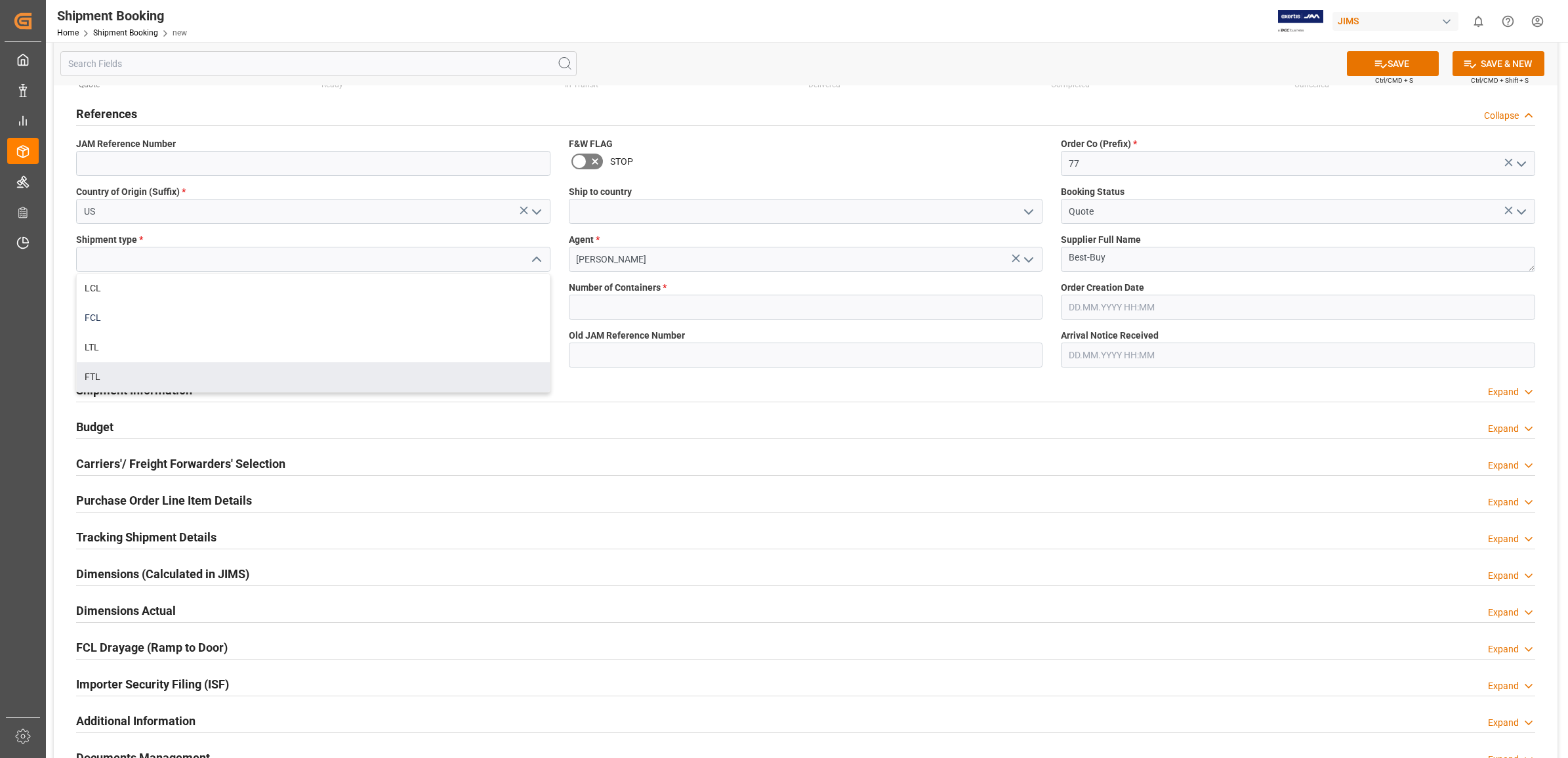
scroll to position [40, 0]
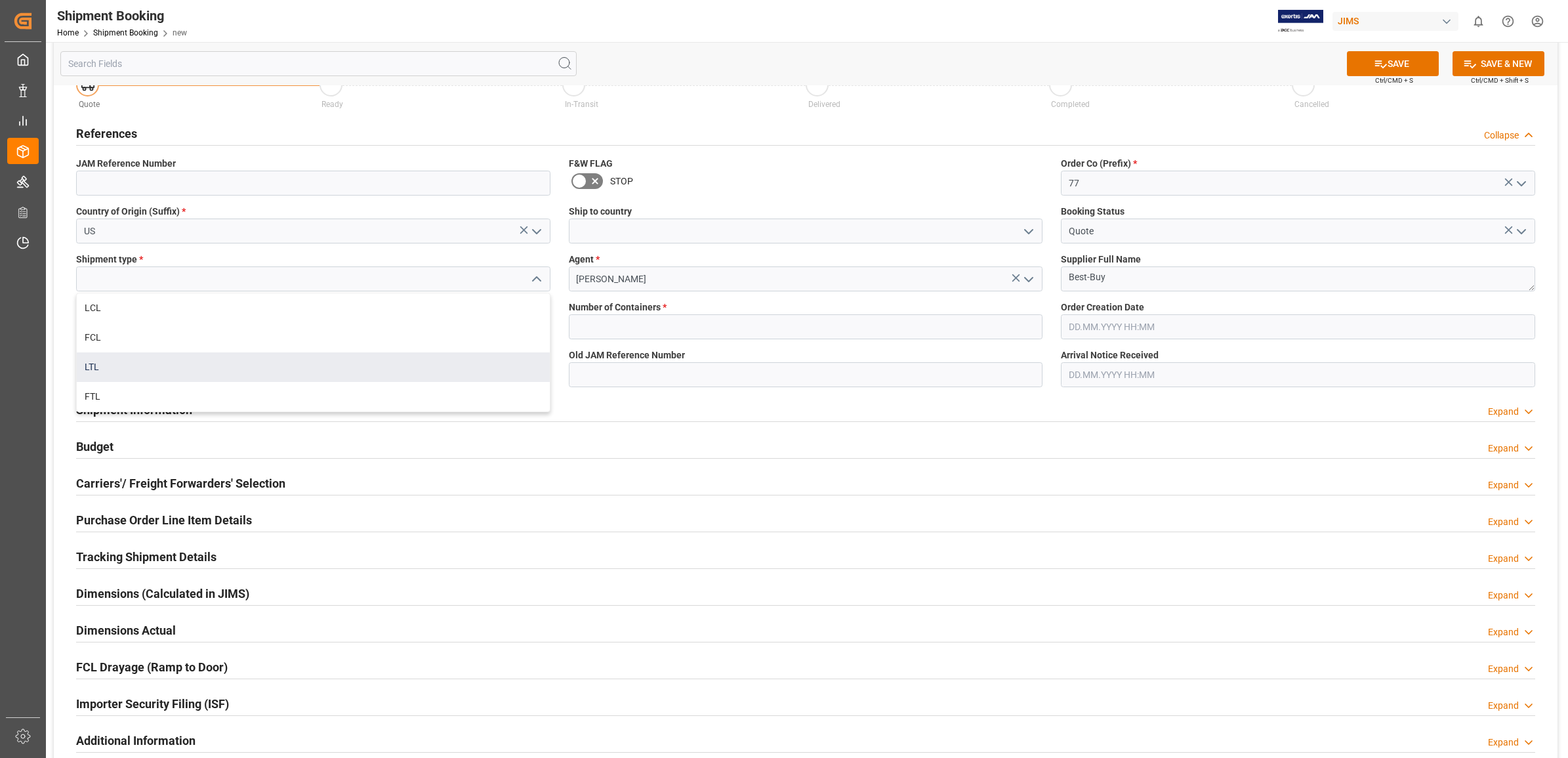
click at [139, 365] on div "LTL" at bounding box center [313, 367] width 473 height 30
type input "LTL"
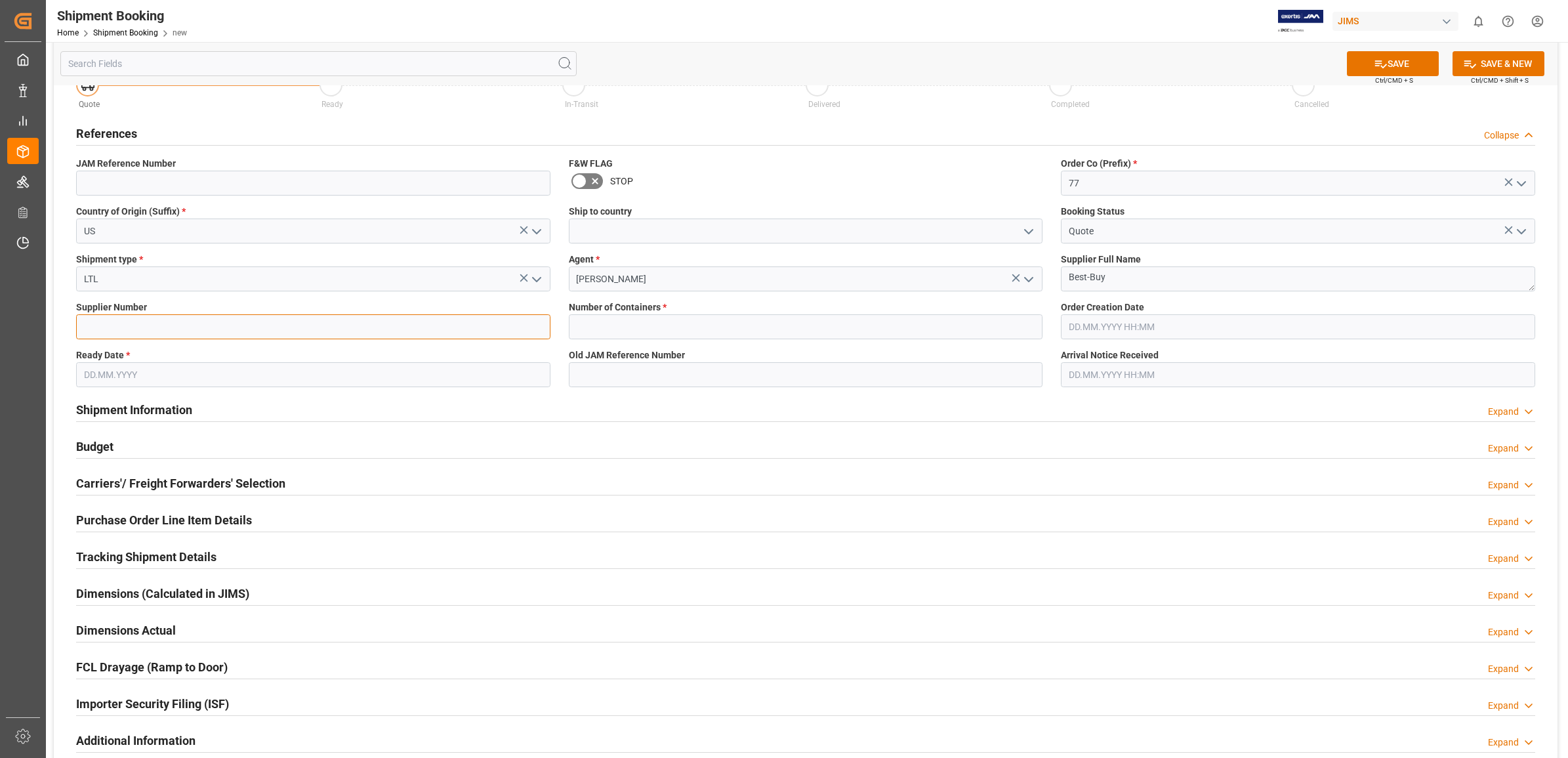
click at [463, 328] on input at bounding box center [313, 327] width 474 height 25
click at [461, 374] on input "text" at bounding box center [313, 374] width 474 height 25
type input "[DATE]"
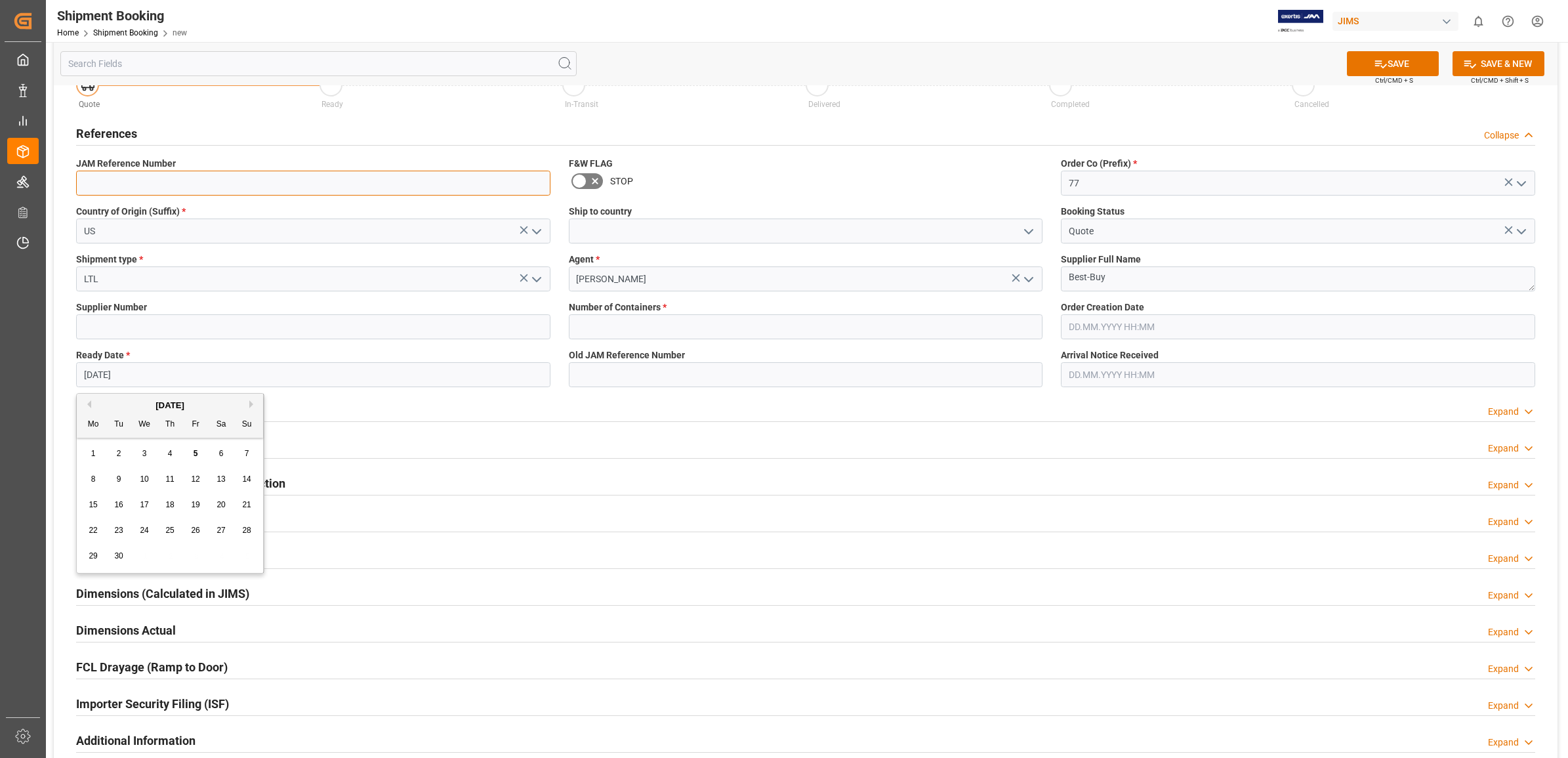
type input "77-10570-[GEOGRAPHIC_DATA]"
type input "0"
click at [194, 456] on span "5" at bounding box center [196, 454] width 5 height 9
type input "[DATE]"
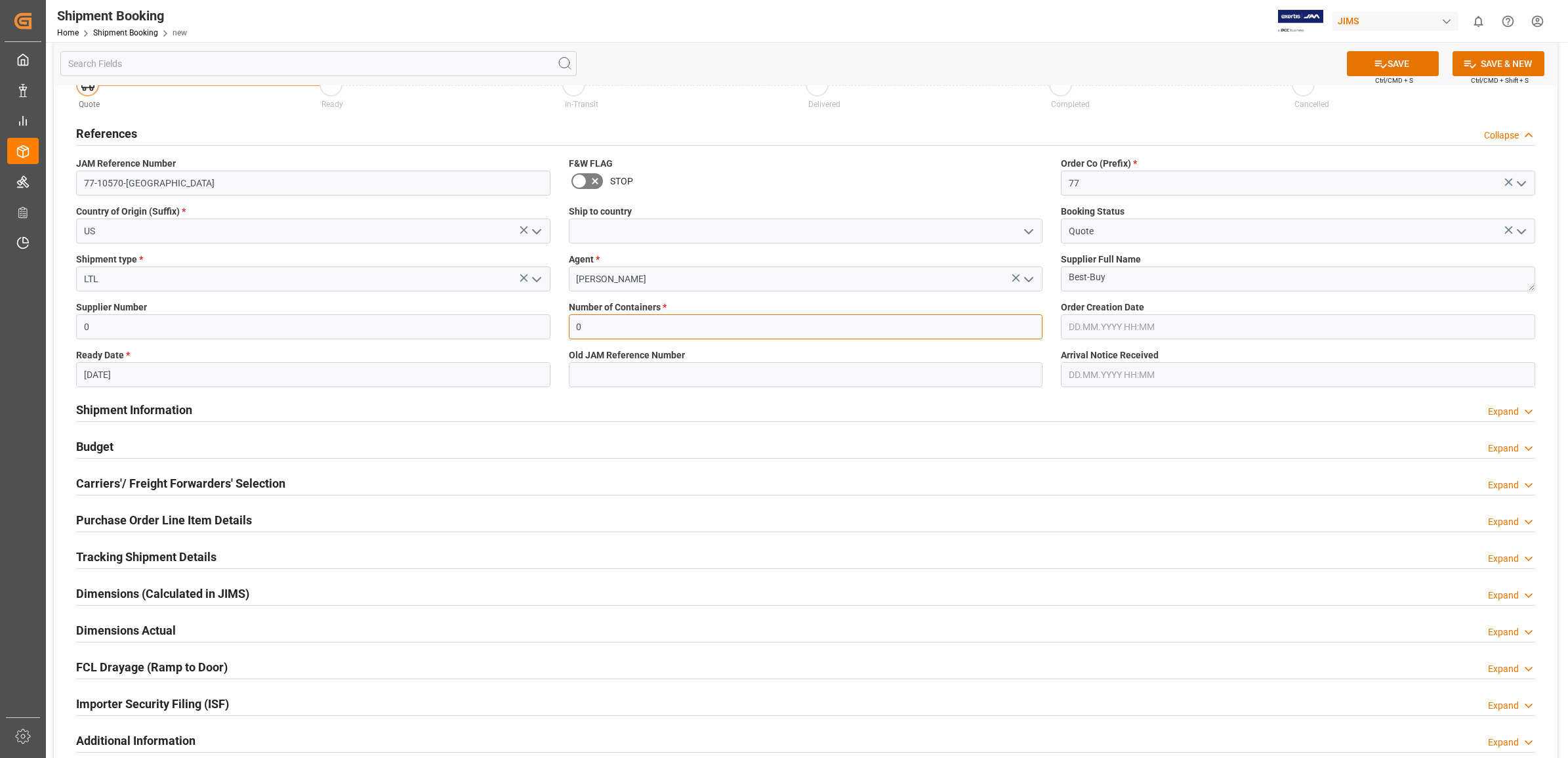
click at [959, 323] on input "0" at bounding box center [806, 327] width 474 height 25
drag, startPoint x: 699, startPoint y: 447, endPoint x: 654, endPoint y: 433, distance: 47.1
click at [695, 447] on div "Budget Expand" at bounding box center [805, 445] width 1459 height 25
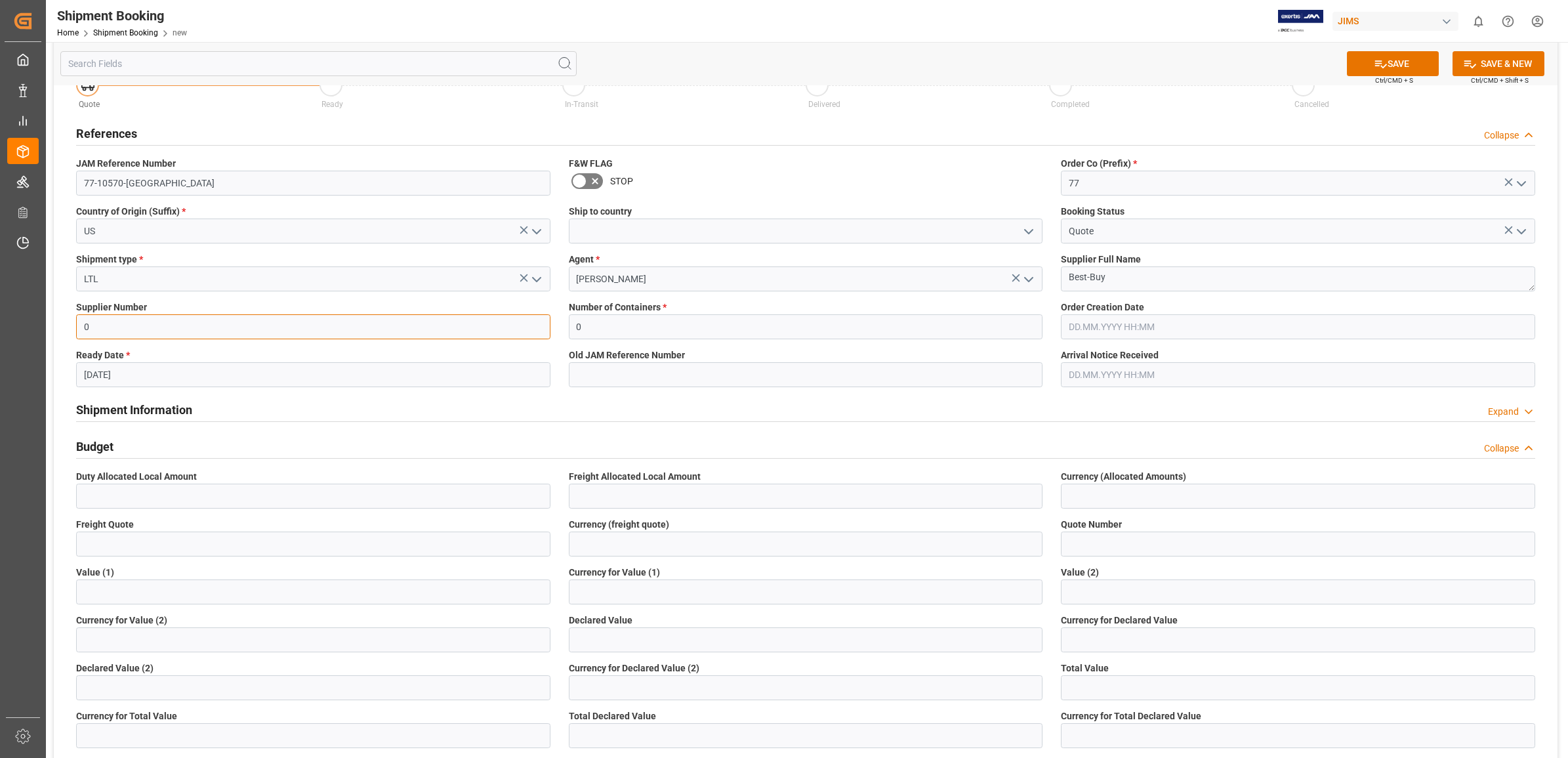
click at [319, 322] on input "0" at bounding box center [313, 327] width 474 height 25
click at [492, 332] on input "0" at bounding box center [313, 327] width 474 height 25
click at [377, 330] on input "0" at bounding box center [313, 327] width 474 height 25
click at [140, 186] on input "77-10570-[GEOGRAPHIC_DATA]" at bounding box center [313, 183] width 474 height 25
drag, startPoint x: 109, startPoint y: 332, endPoint x: 51, endPoint y: 329, distance: 58.1
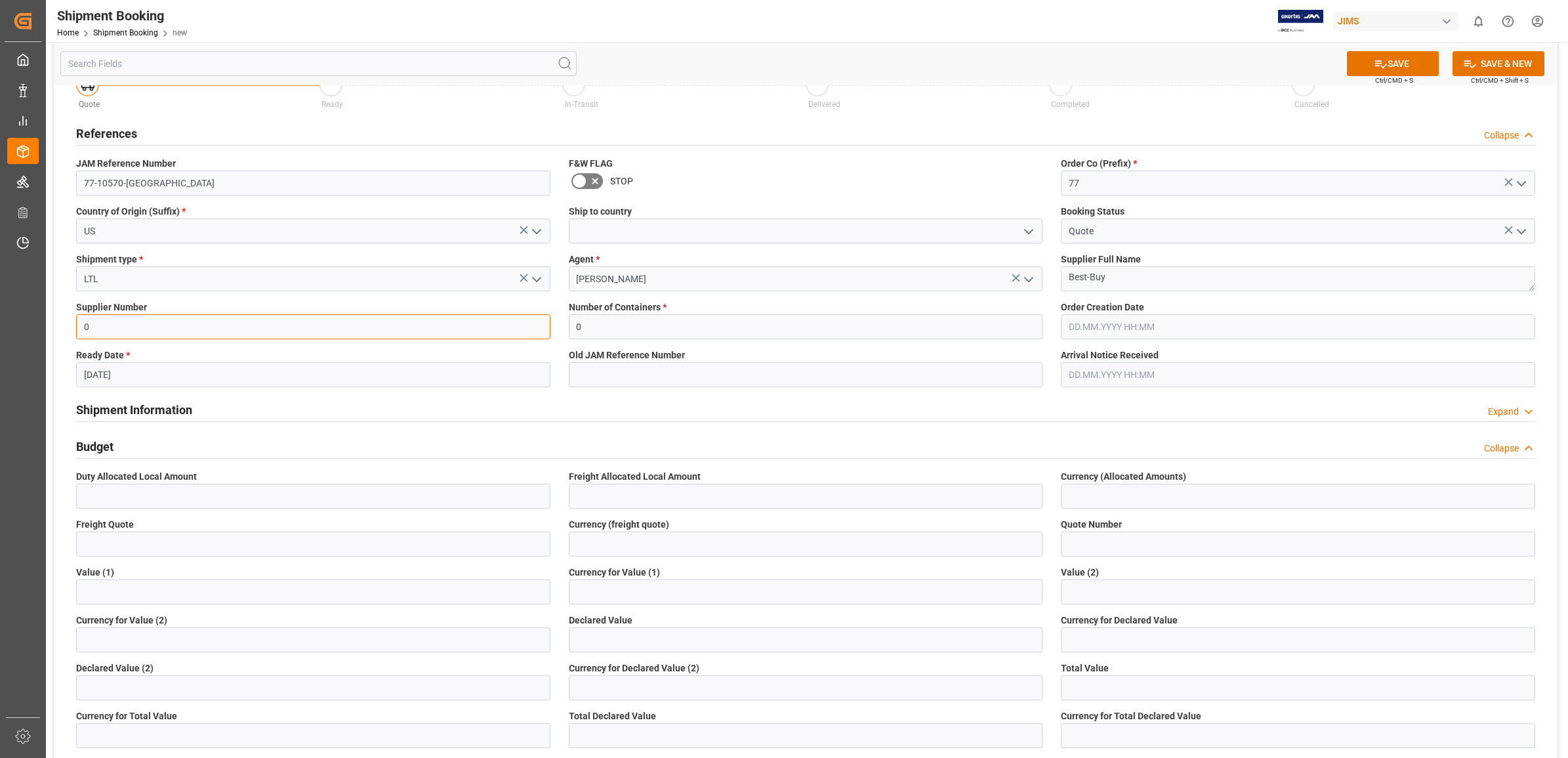
click at [51, 329] on div "SAVE Ctrl/CMD + S SAVE & NEW Ctrl/CMD + Shift + S Quote Ready In-Transit Delive…" at bounding box center [806, 572] width 1519 height 1140
type input "168633"
click at [760, 388] on div "Old JAM Reference Number" at bounding box center [806, 367] width 493 height 48
click at [1380, 73] on button "SAVE" at bounding box center [1393, 64] width 92 height 25
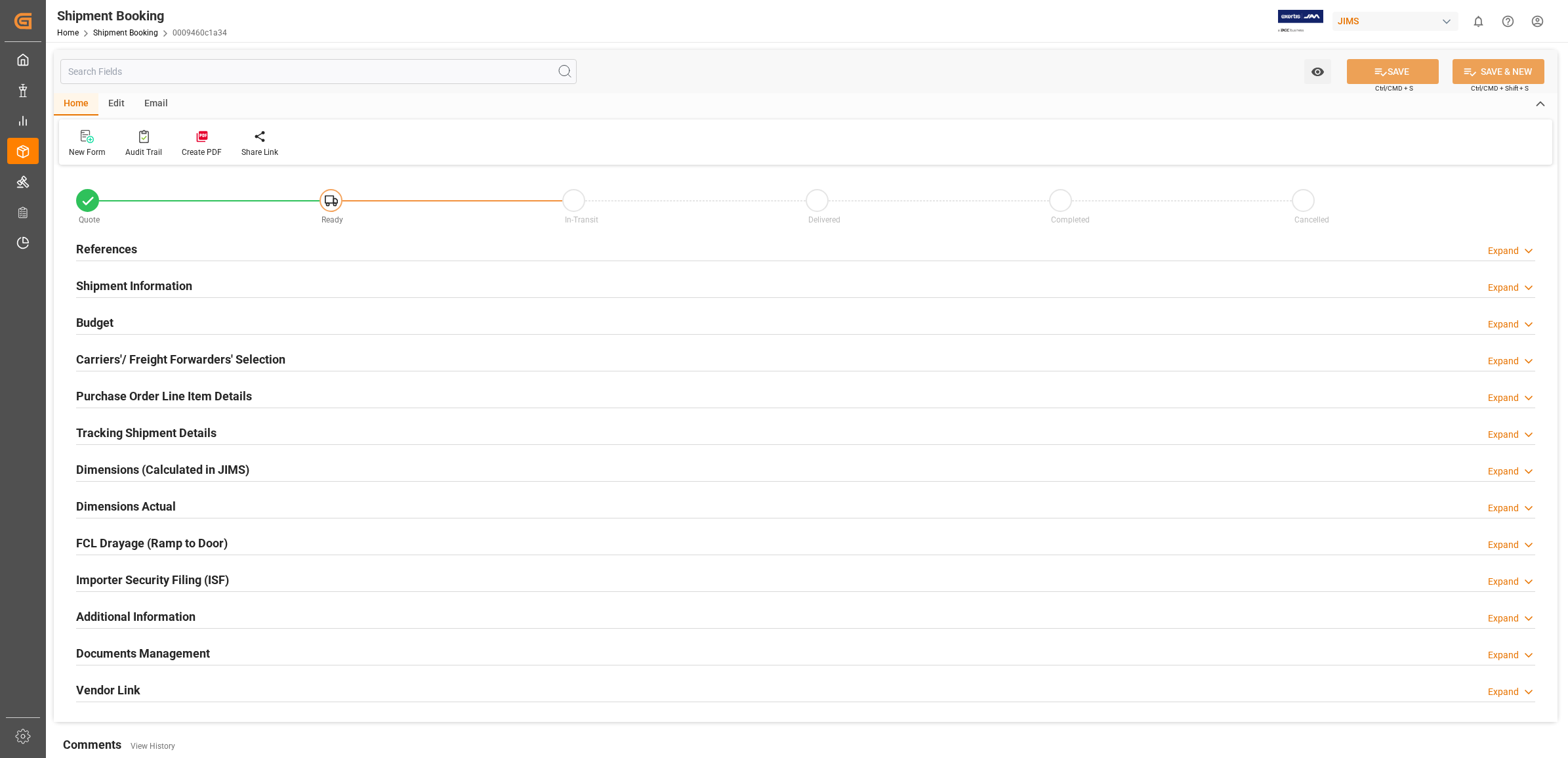
type input "0"
type input "[DATE]"
click at [121, 245] on h2 "References" at bounding box center [106, 249] width 61 height 18
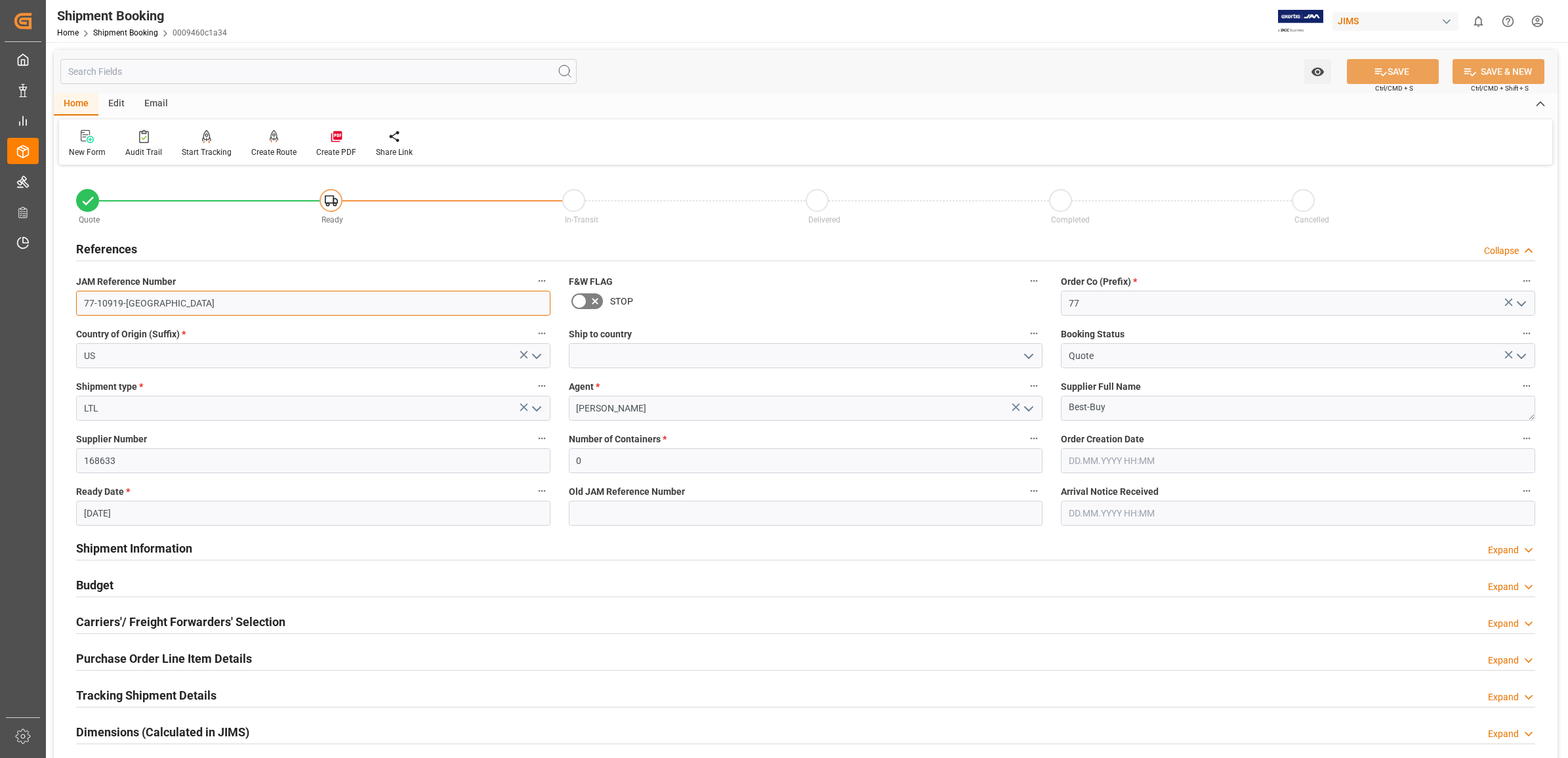
click at [291, 308] on input "77-10919-US" at bounding box center [313, 303] width 474 height 25
drag, startPoint x: 401, startPoint y: 424, endPoint x: 394, endPoint y: 424, distance: 7.0
click at [398, 425] on div "Supplier Number 168633" at bounding box center [313, 451] width 493 height 52
click at [189, 303] on input "77-10919-CA" at bounding box center [313, 303] width 474 height 25
click at [1391, 77] on button "SAVE" at bounding box center [1393, 71] width 92 height 25
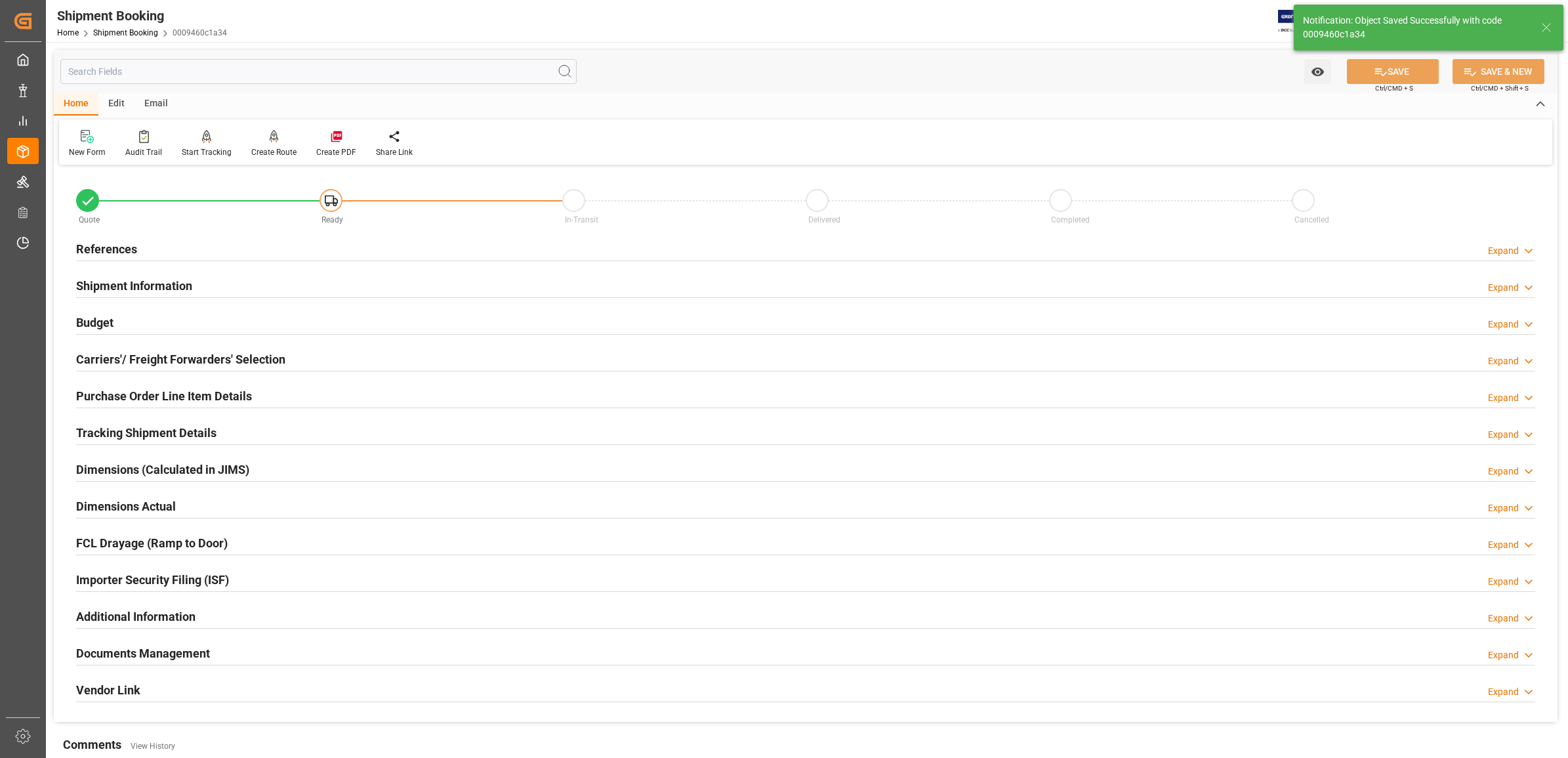
type input "77-10919-US"
type input "Ready"
click at [106, 246] on h2 "References" at bounding box center [106, 249] width 61 height 18
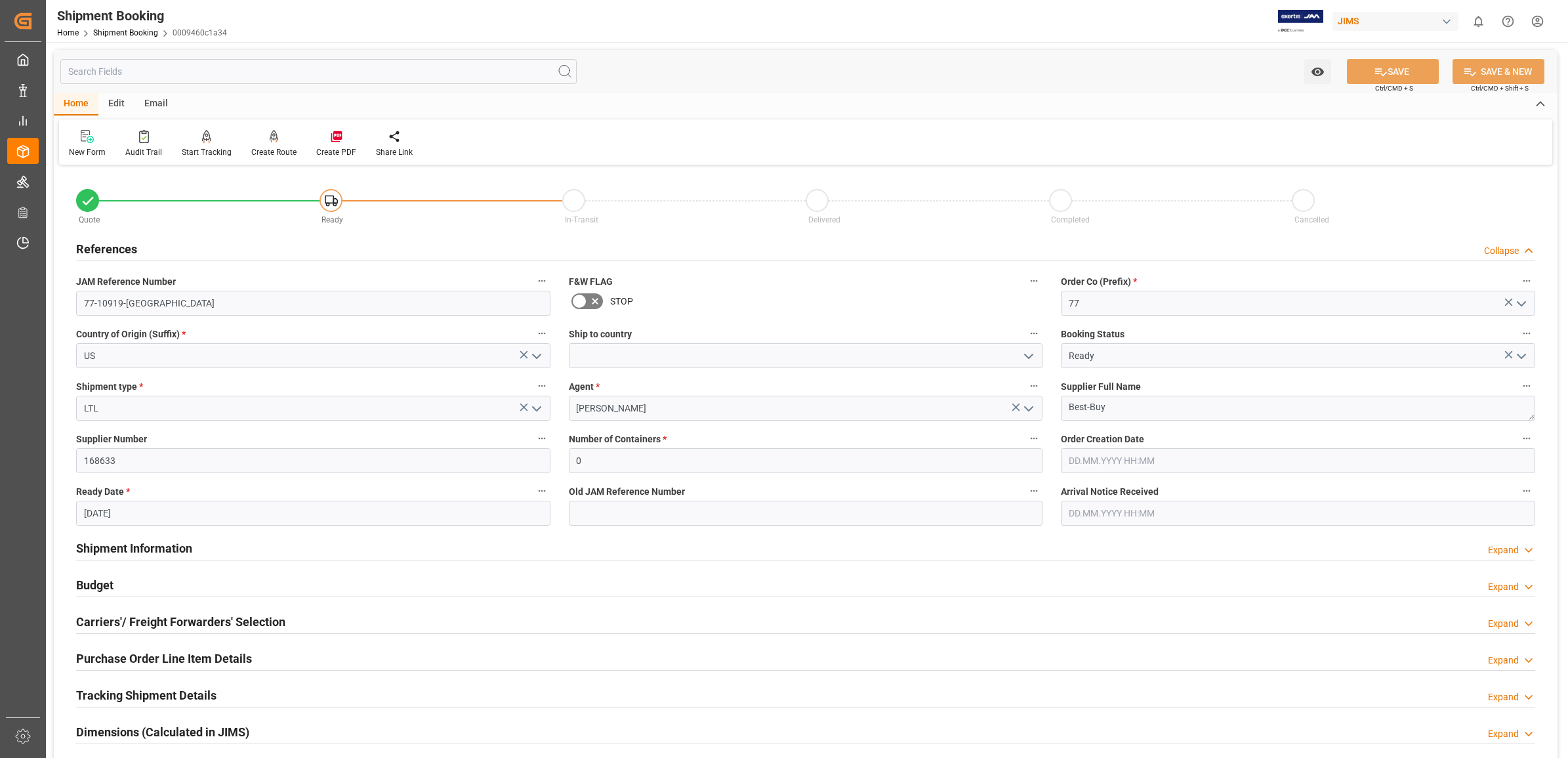
click at [530, 364] on button "open menu" at bounding box center [535, 356] width 20 height 20
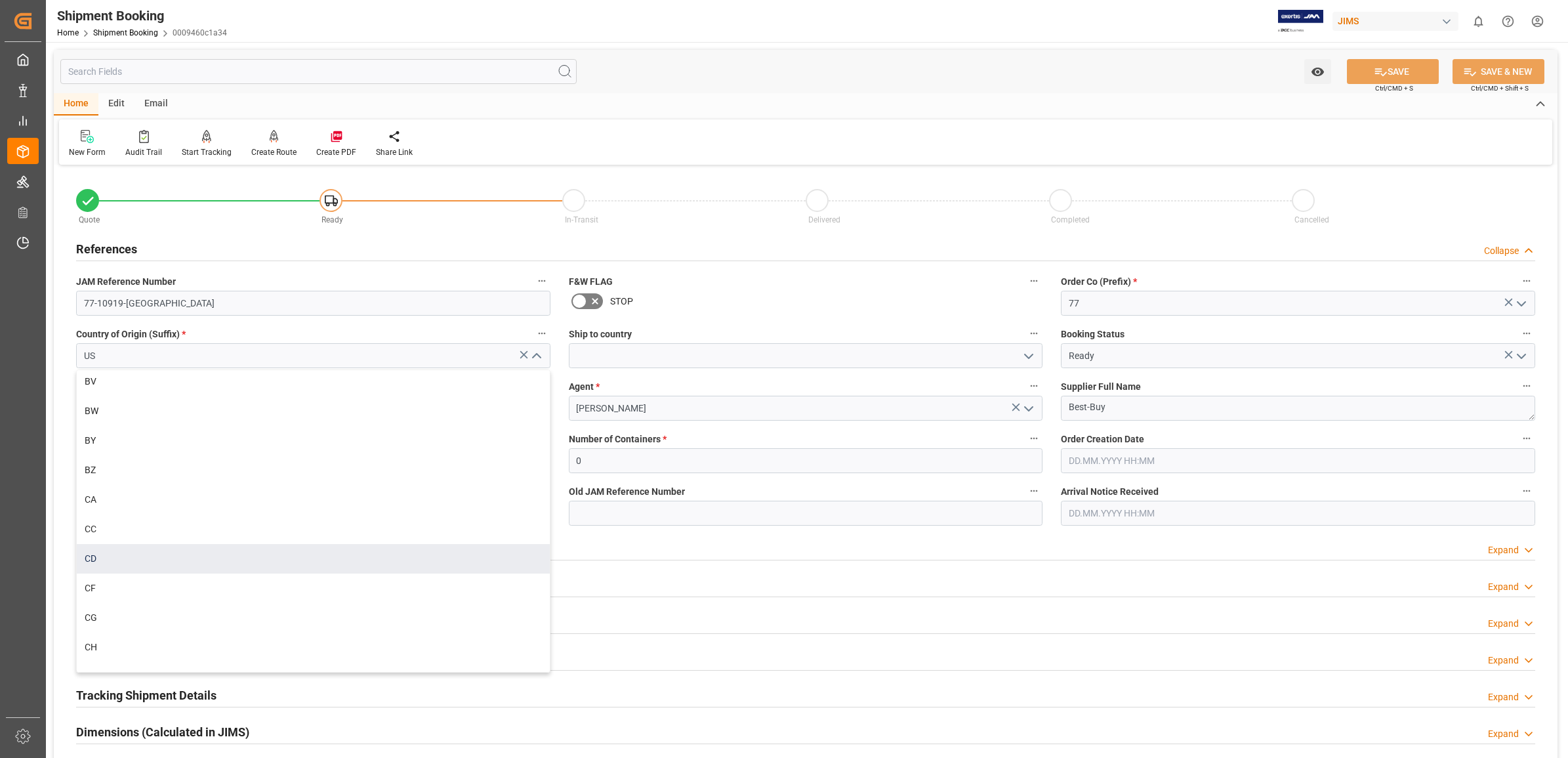
scroll to position [984, 0]
click at [108, 572] on div "CA" at bounding box center [313, 582] width 473 height 30
type input "CA"
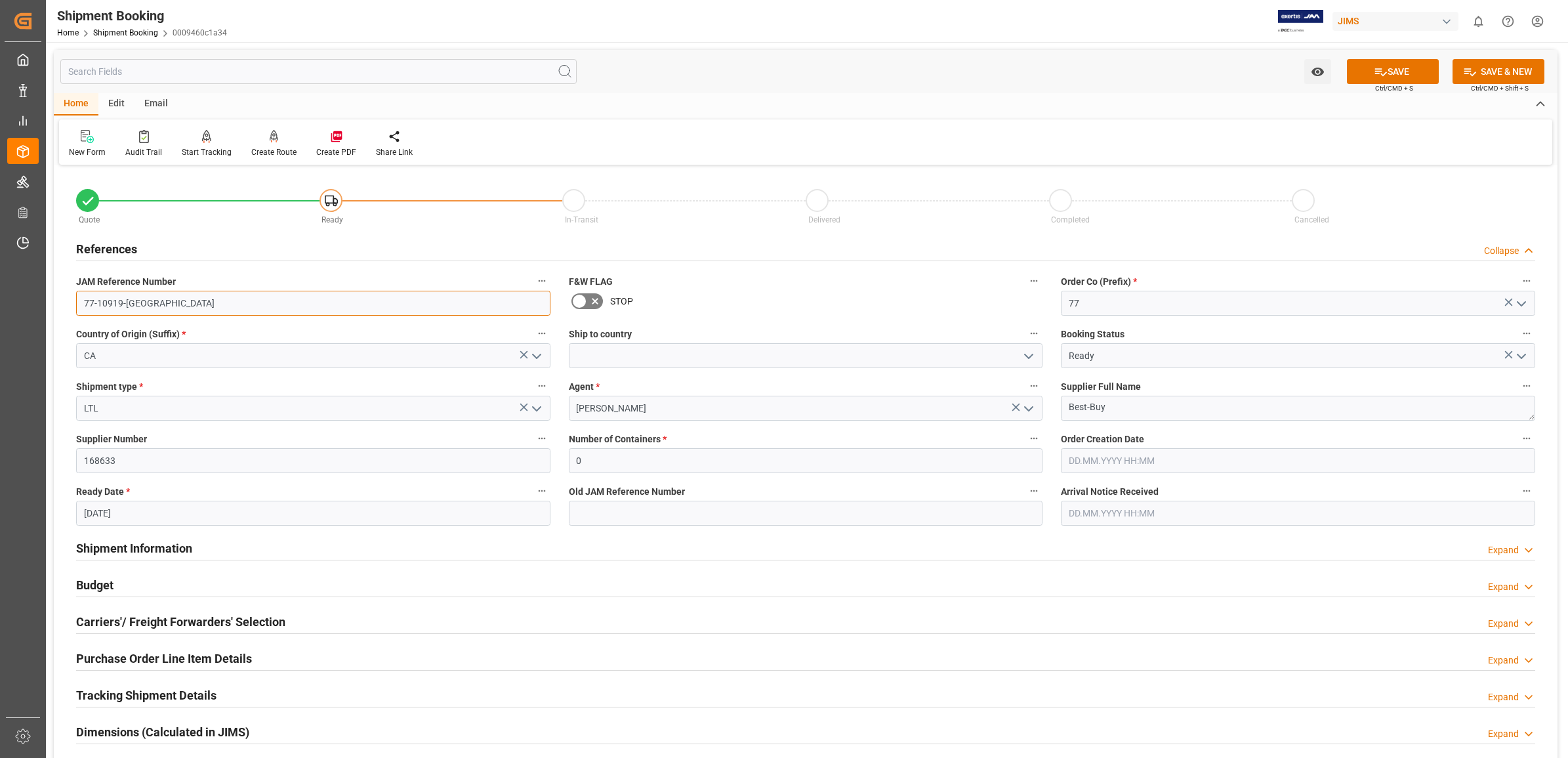
click at [281, 302] on input "77-10919-US" at bounding box center [313, 303] width 474 height 25
click at [1390, 73] on button "SAVE" at bounding box center [1393, 71] width 92 height 25
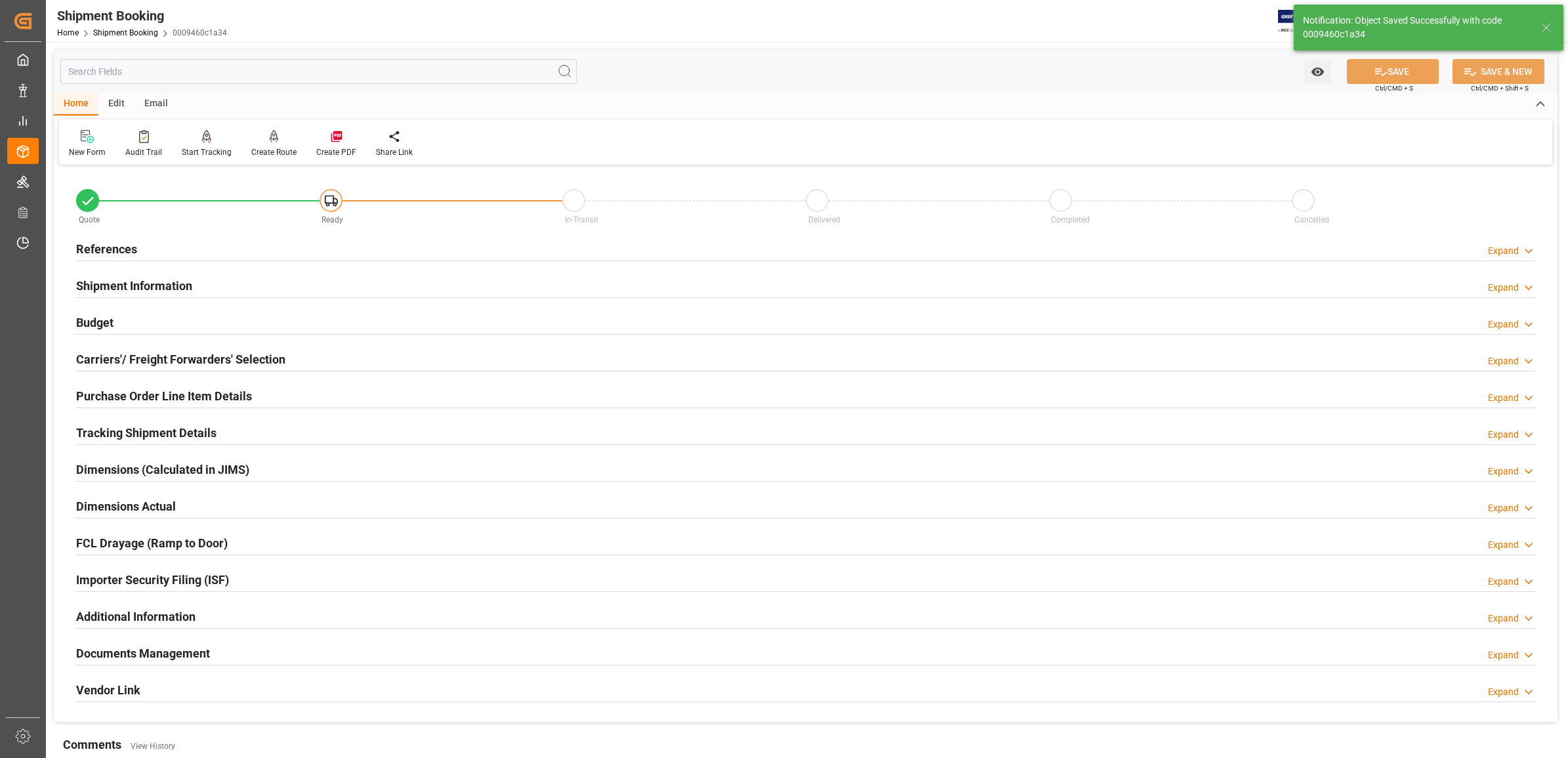
click at [100, 240] on h2 "References" at bounding box center [106, 249] width 61 height 18
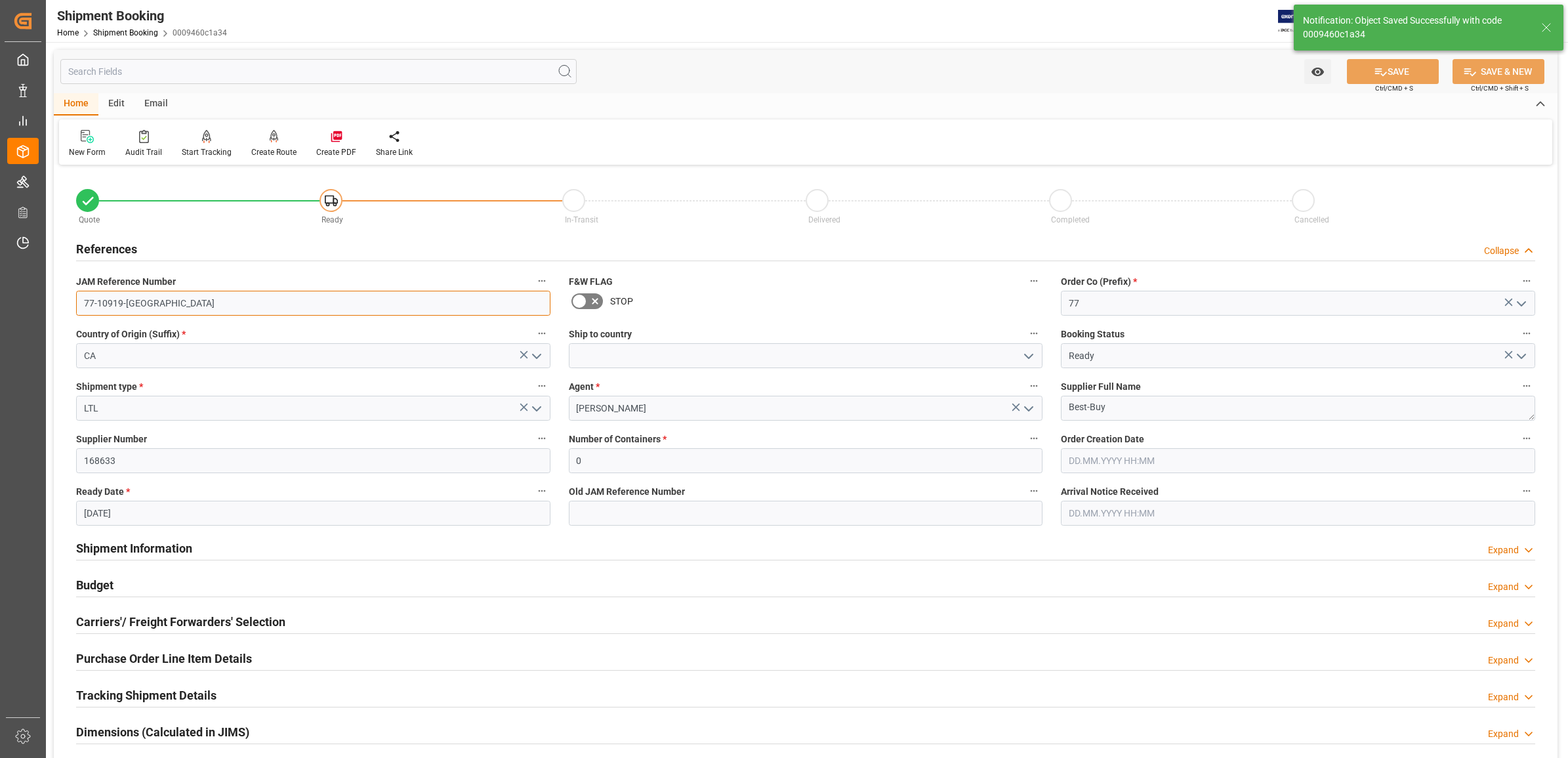
drag, startPoint x: 148, startPoint y: 306, endPoint x: 45, endPoint y: 298, distance: 103.3
click at [45, 298] on div "Created by potrace 1.15, written by Peter Selinger 2001-2017 Created by potrace…" at bounding box center [784, 379] width 1568 height 758
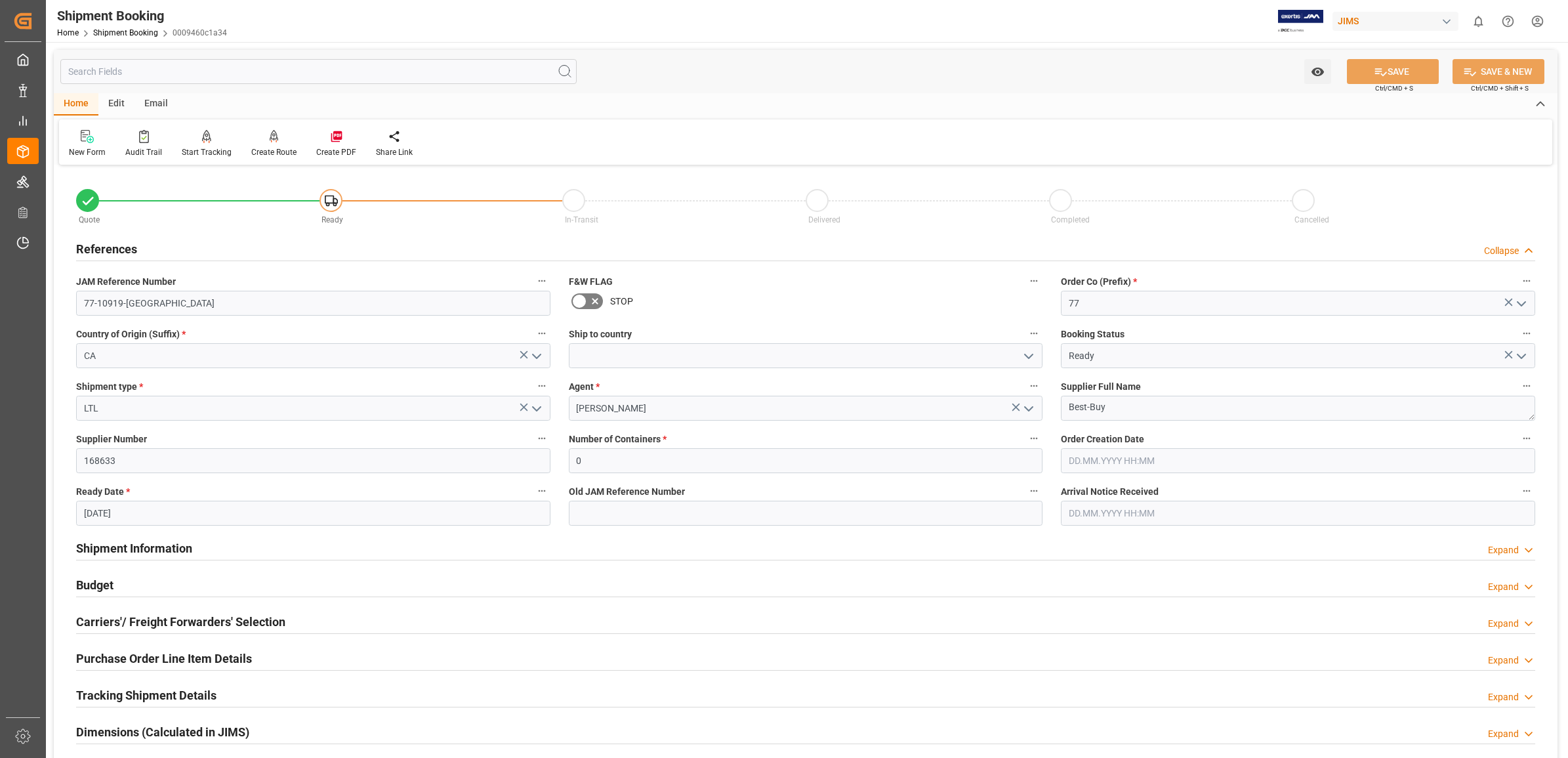
click at [644, 216] on div "In-Transit" at bounding box center [684, 219] width 243 height 14
